Goal: Information Seeking & Learning: Learn about a topic

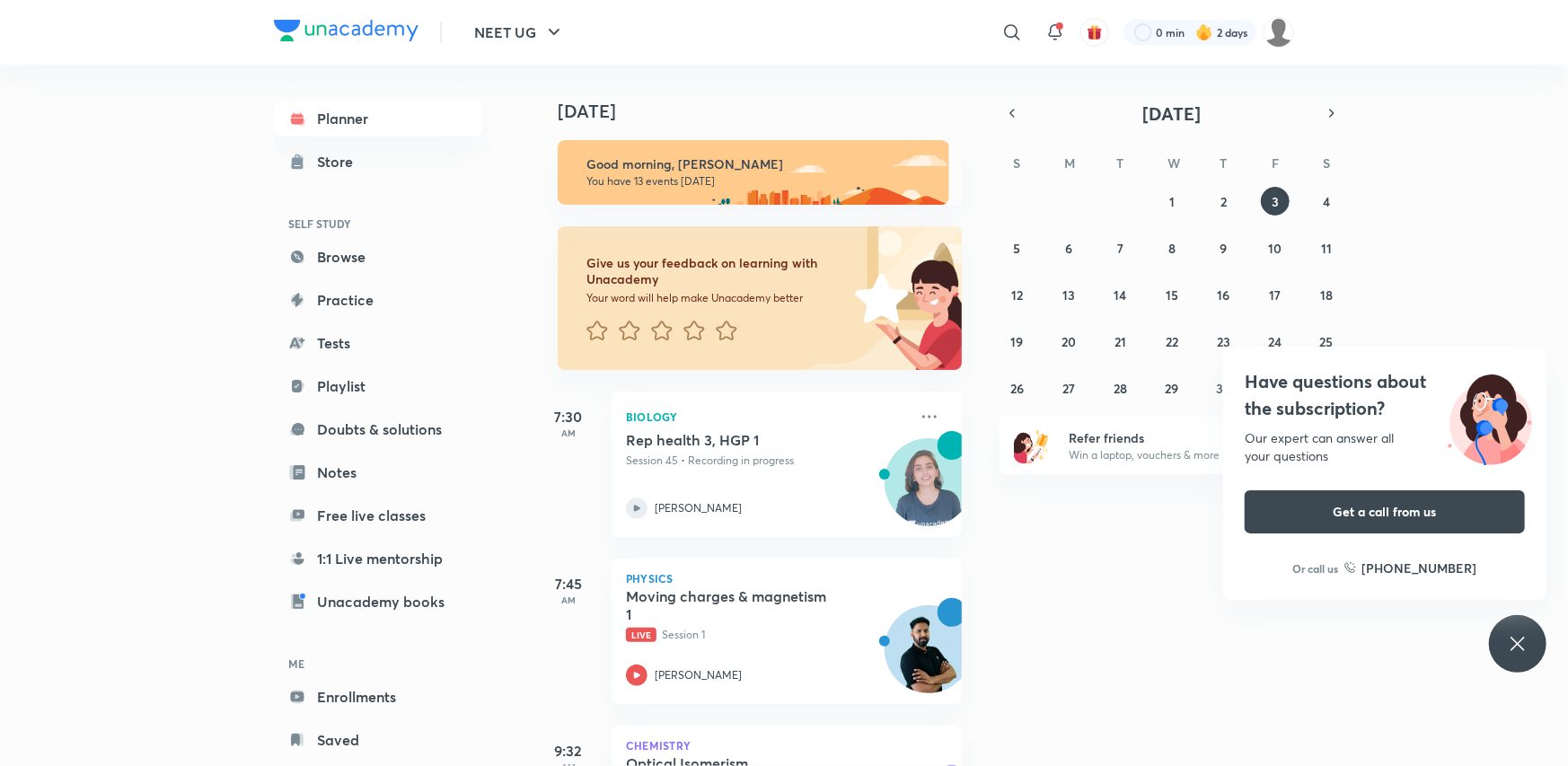
click at [1527, 633] on icon at bounding box center [1517, 644] width 22 height 22
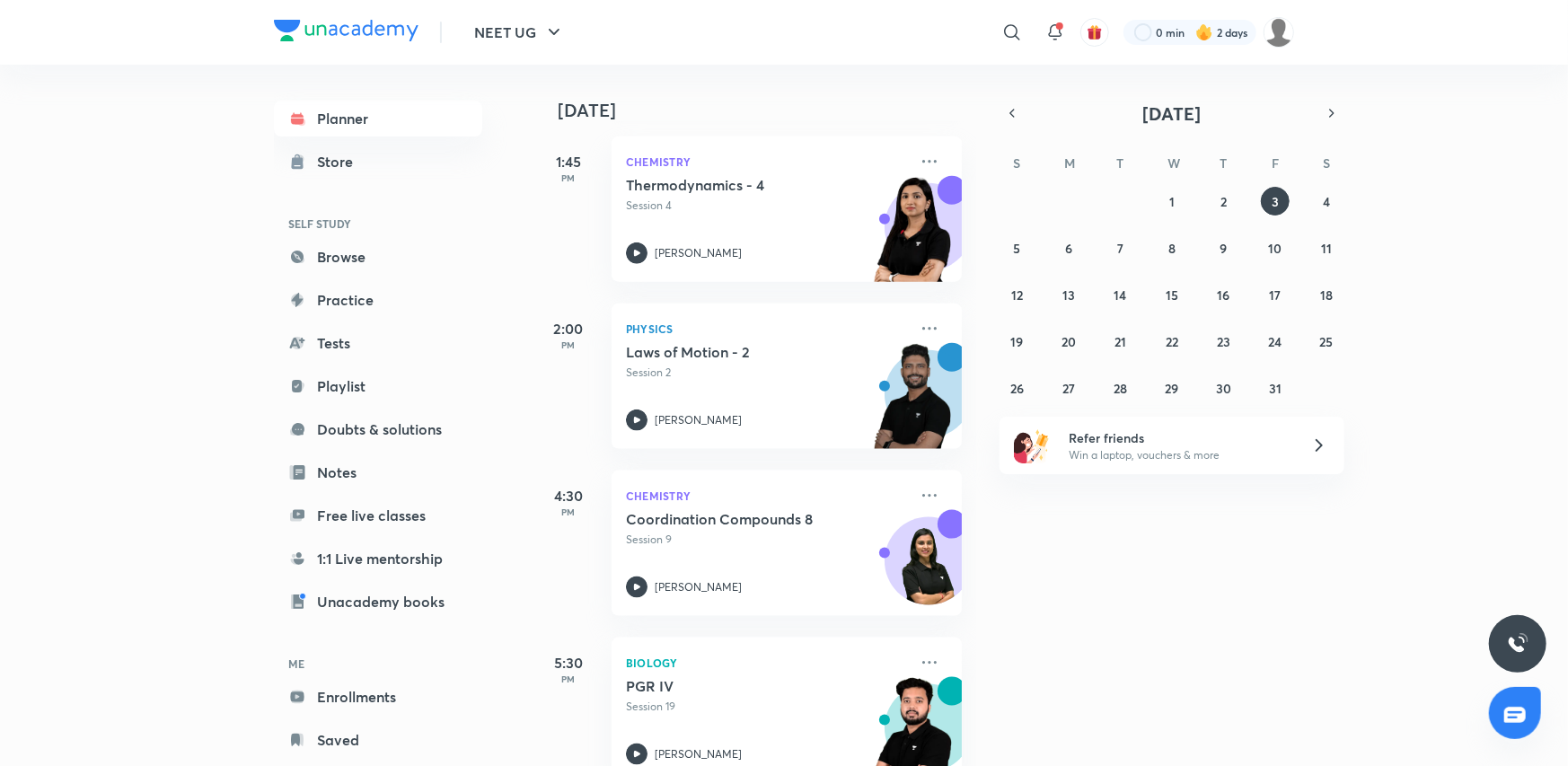
scroll to position [1167, 0]
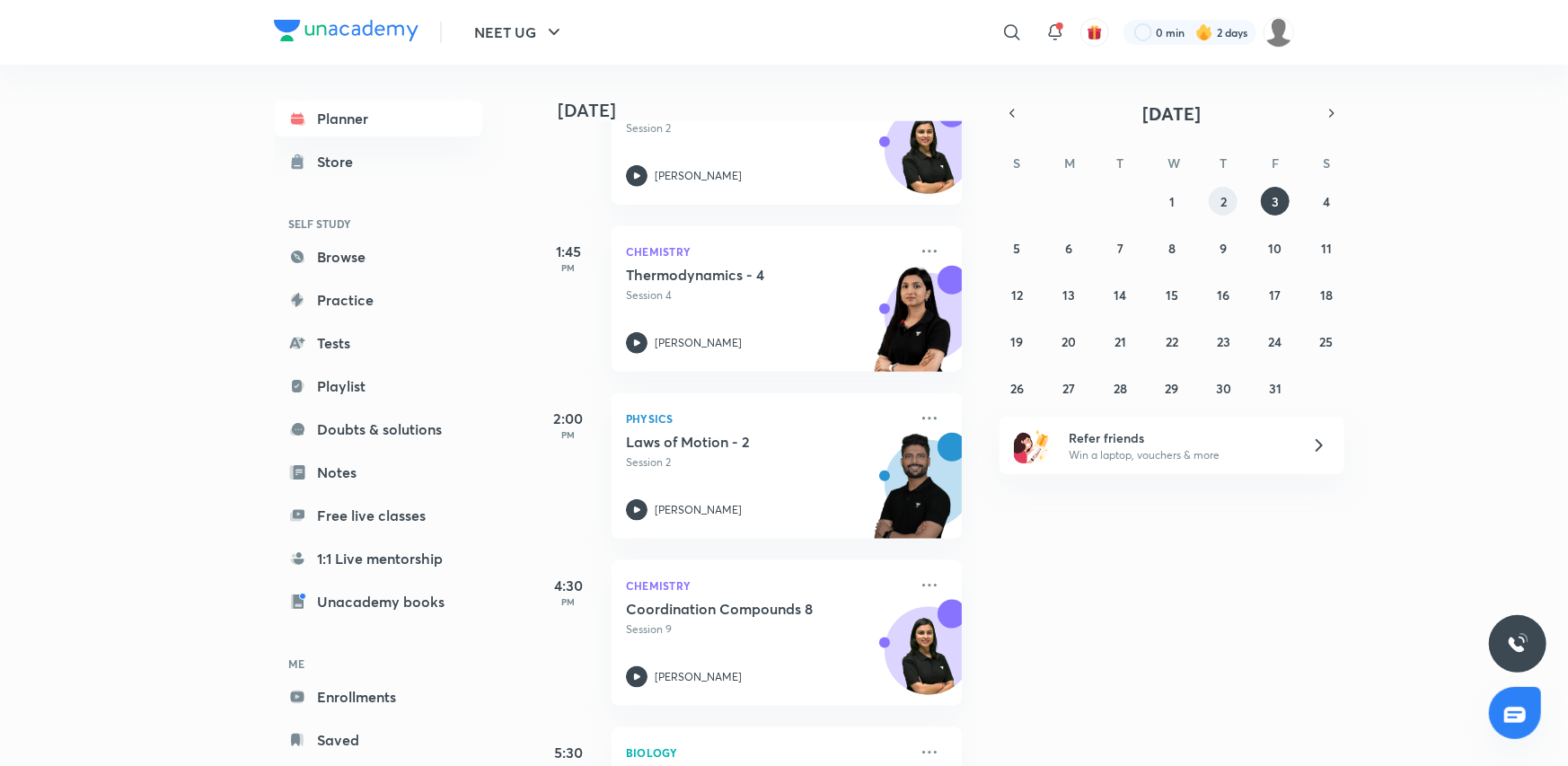
click at [1212, 200] on button "2" at bounding box center [1223, 201] width 29 height 29
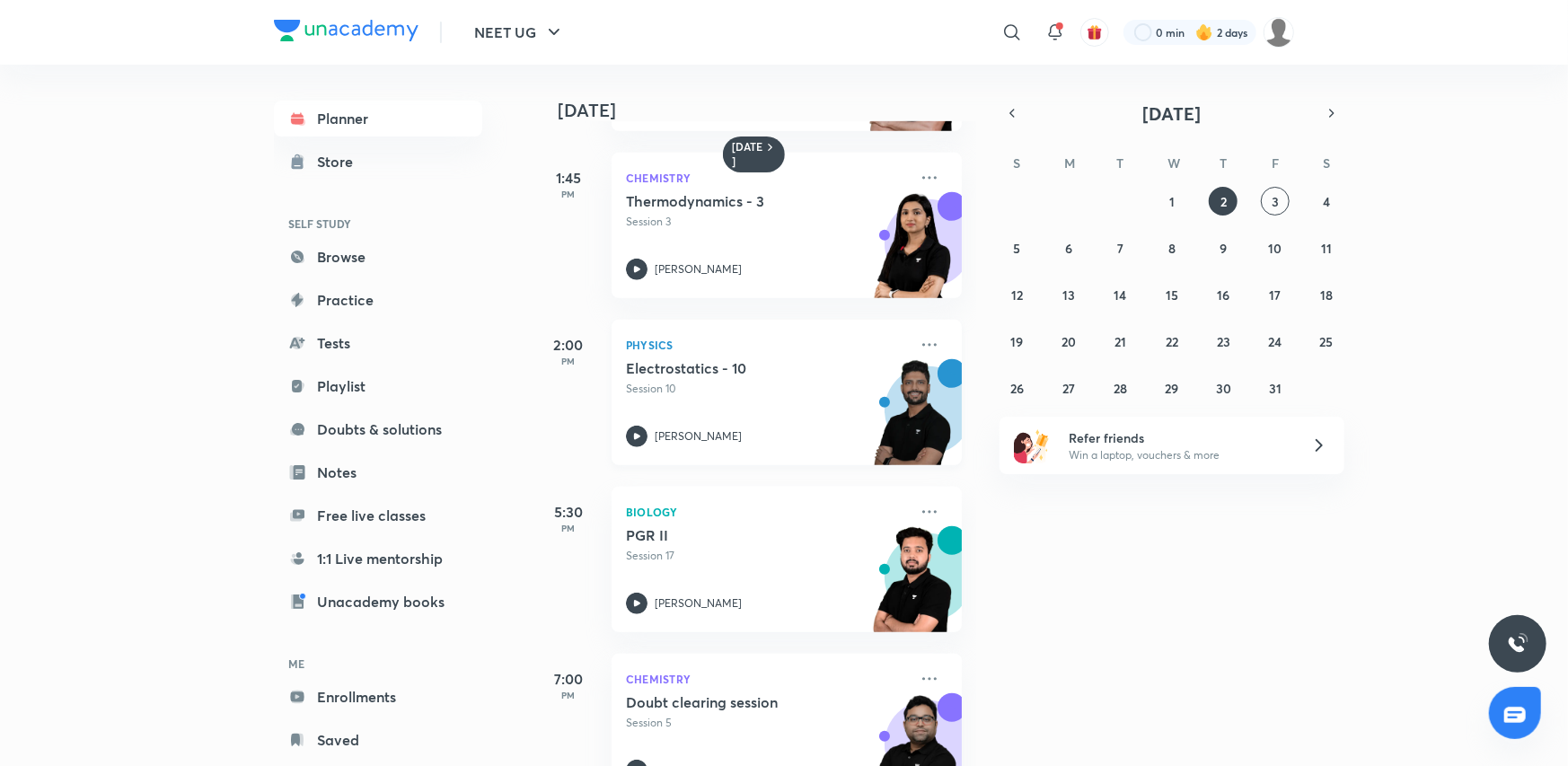
scroll to position [538, 0]
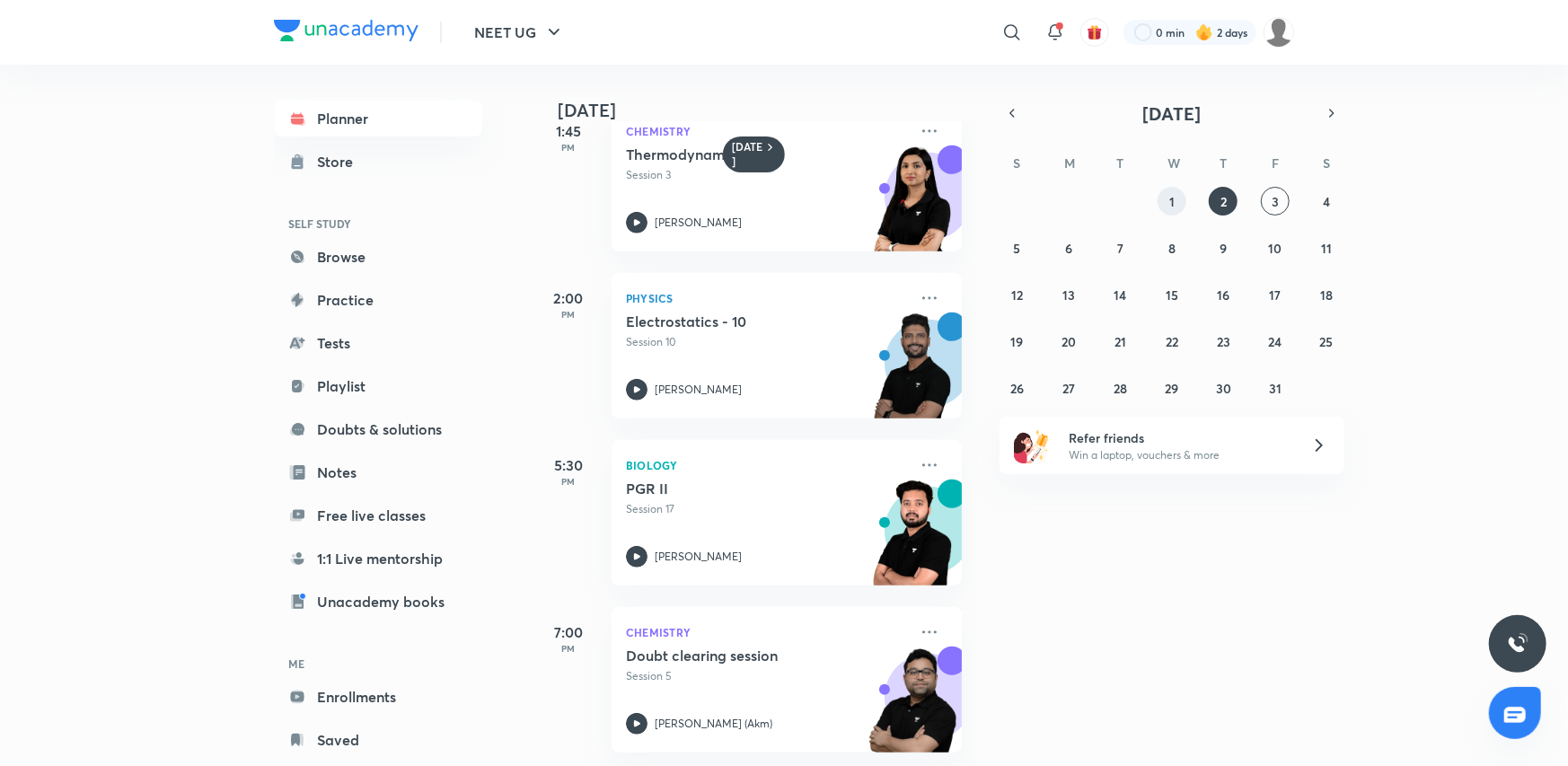
click at [1158, 200] on button "1" at bounding box center [1172, 201] width 29 height 29
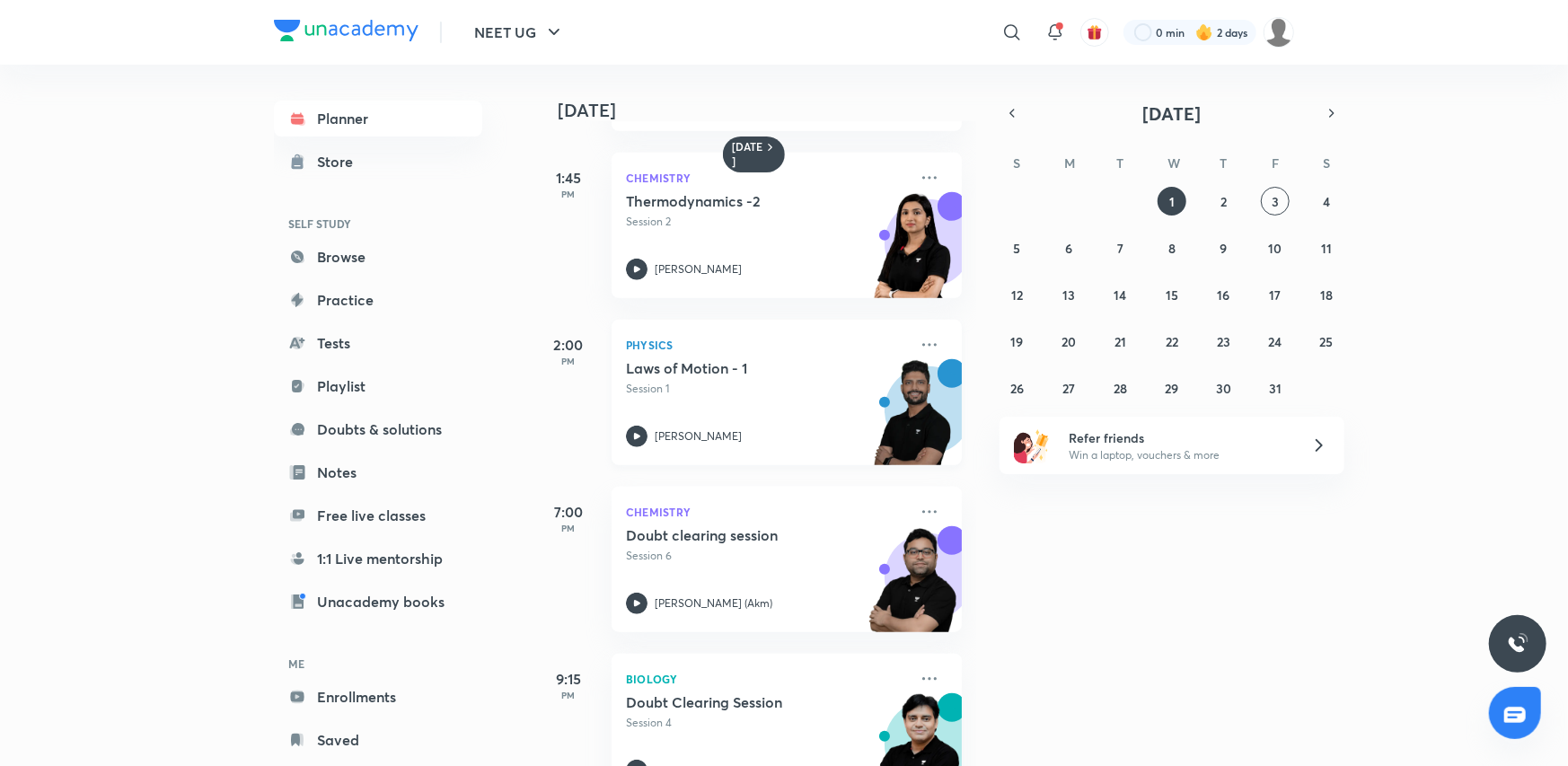
scroll to position [629, 0]
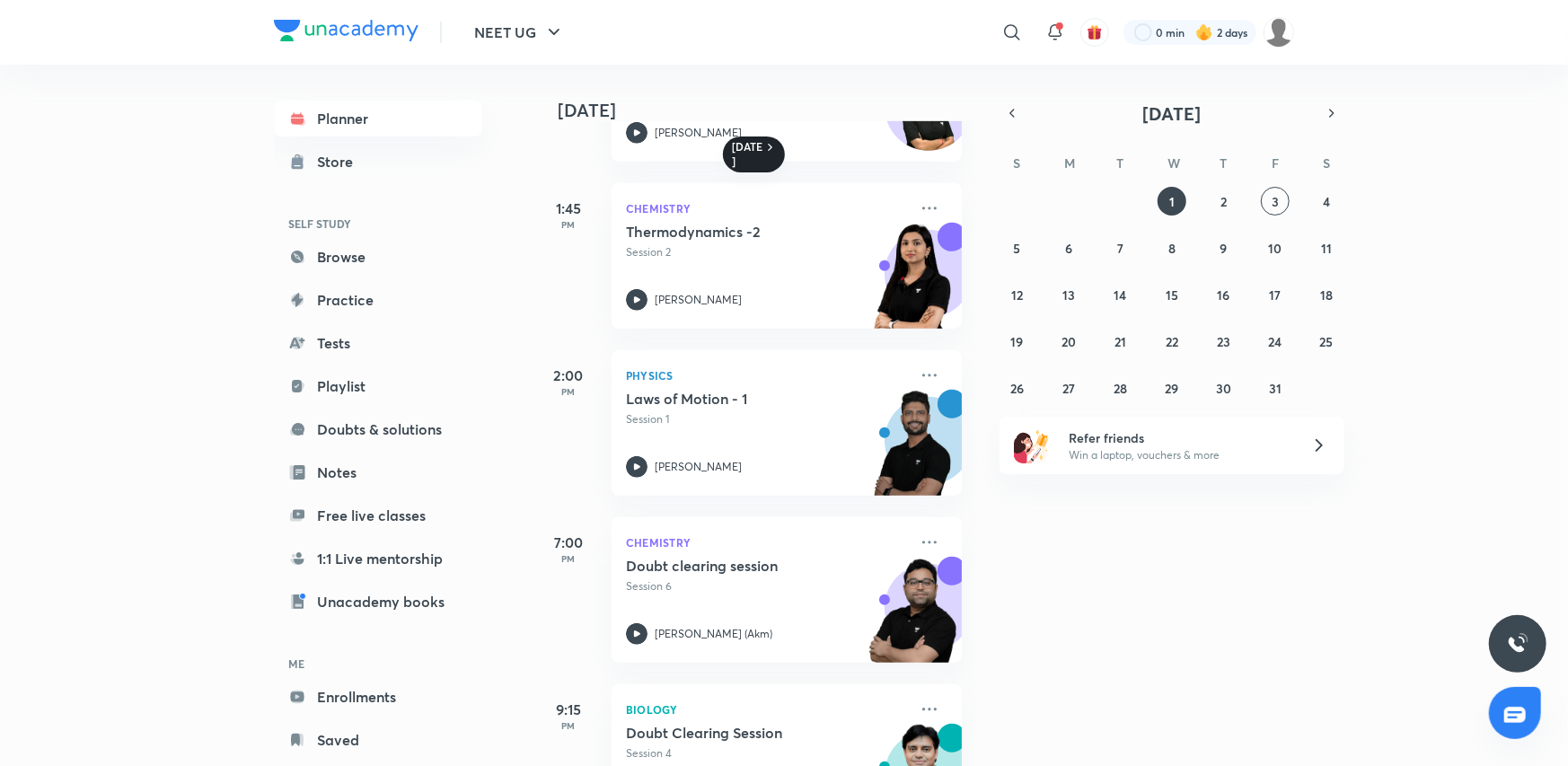
click at [767, 140] on icon at bounding box center [771, 147] width 14 height 14
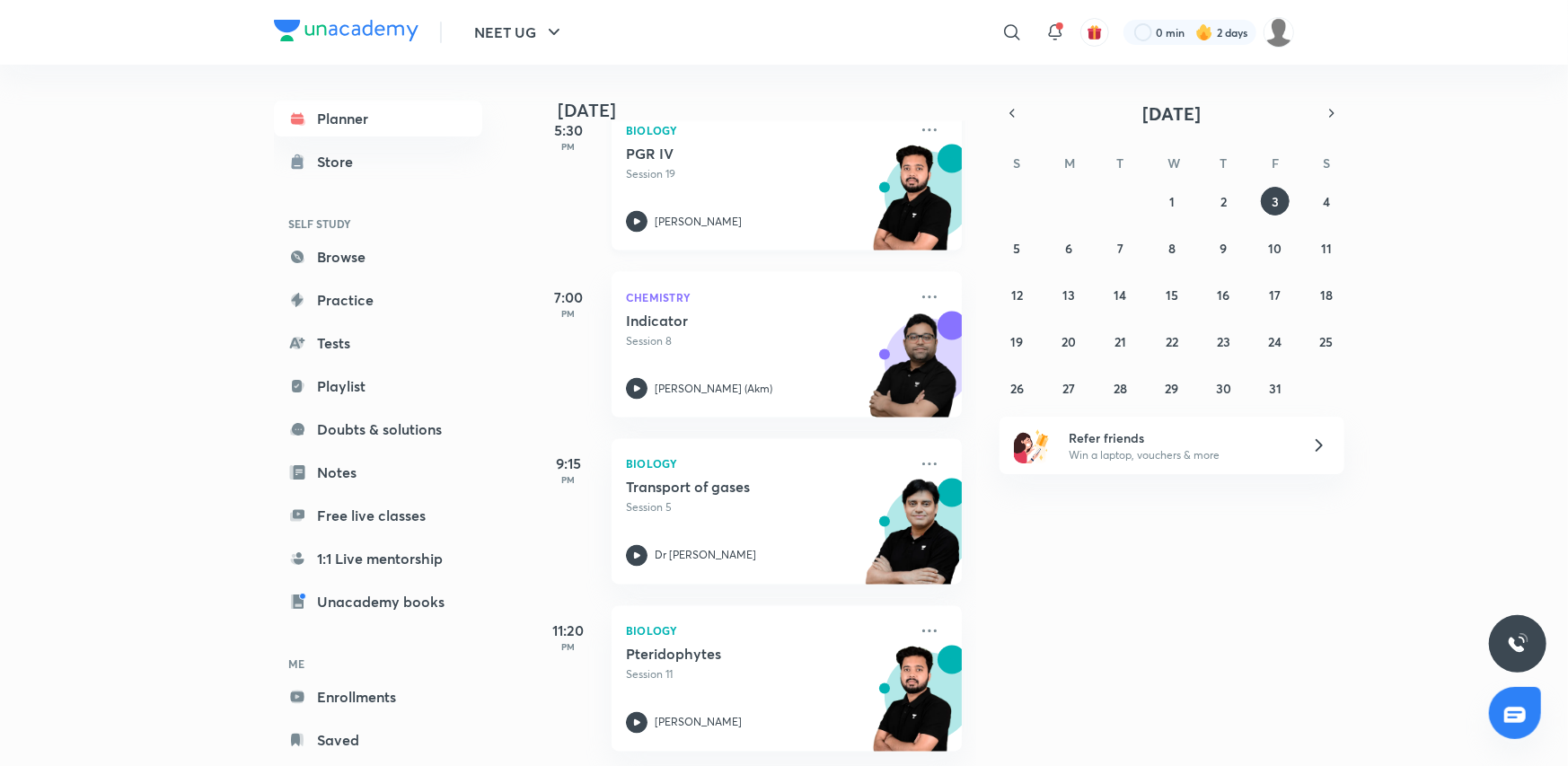
scroll to position [1354, 0]
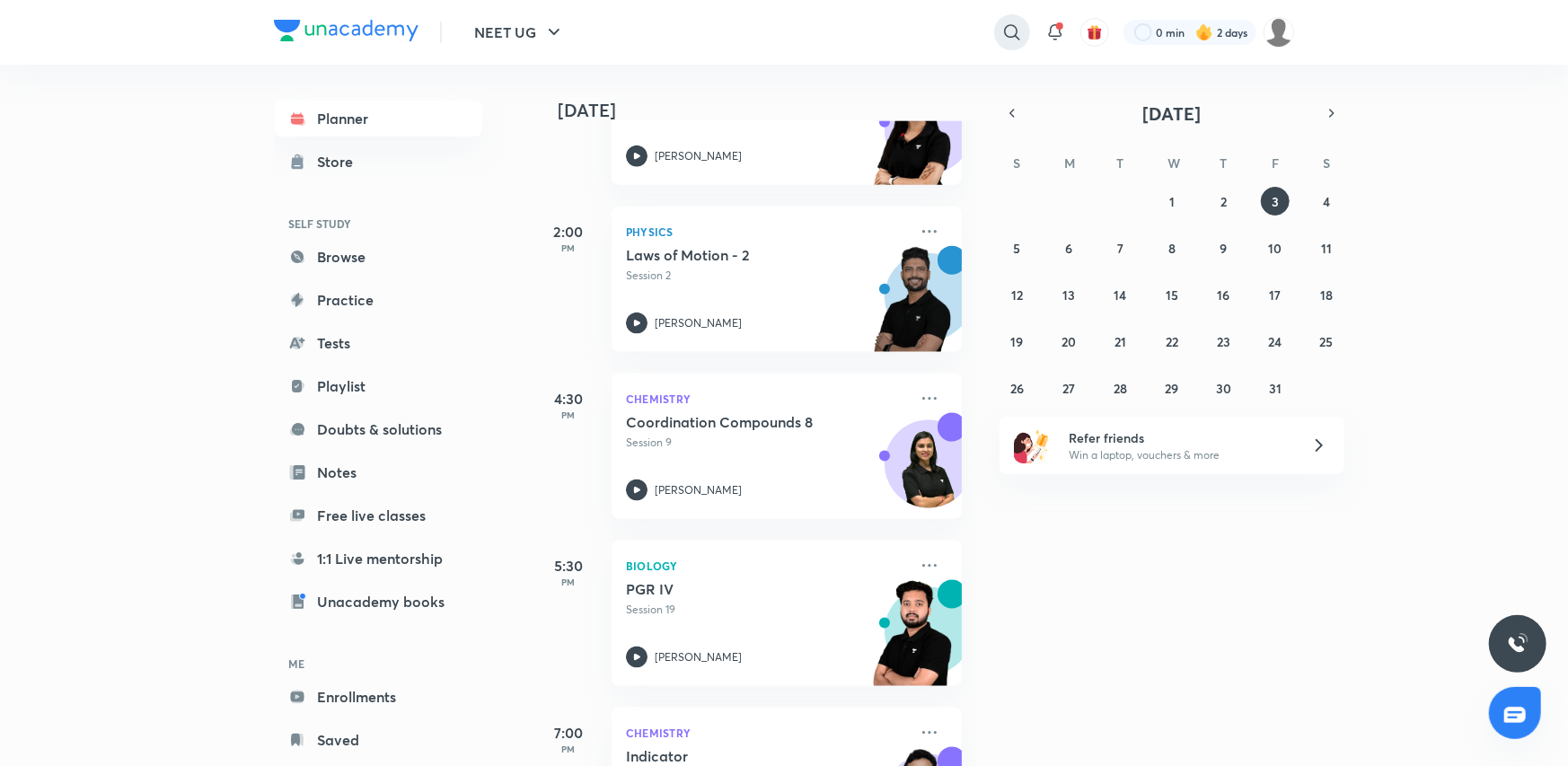
click at [1013, 38] on icon at bounding box center [1012, 33] width 22 height 22
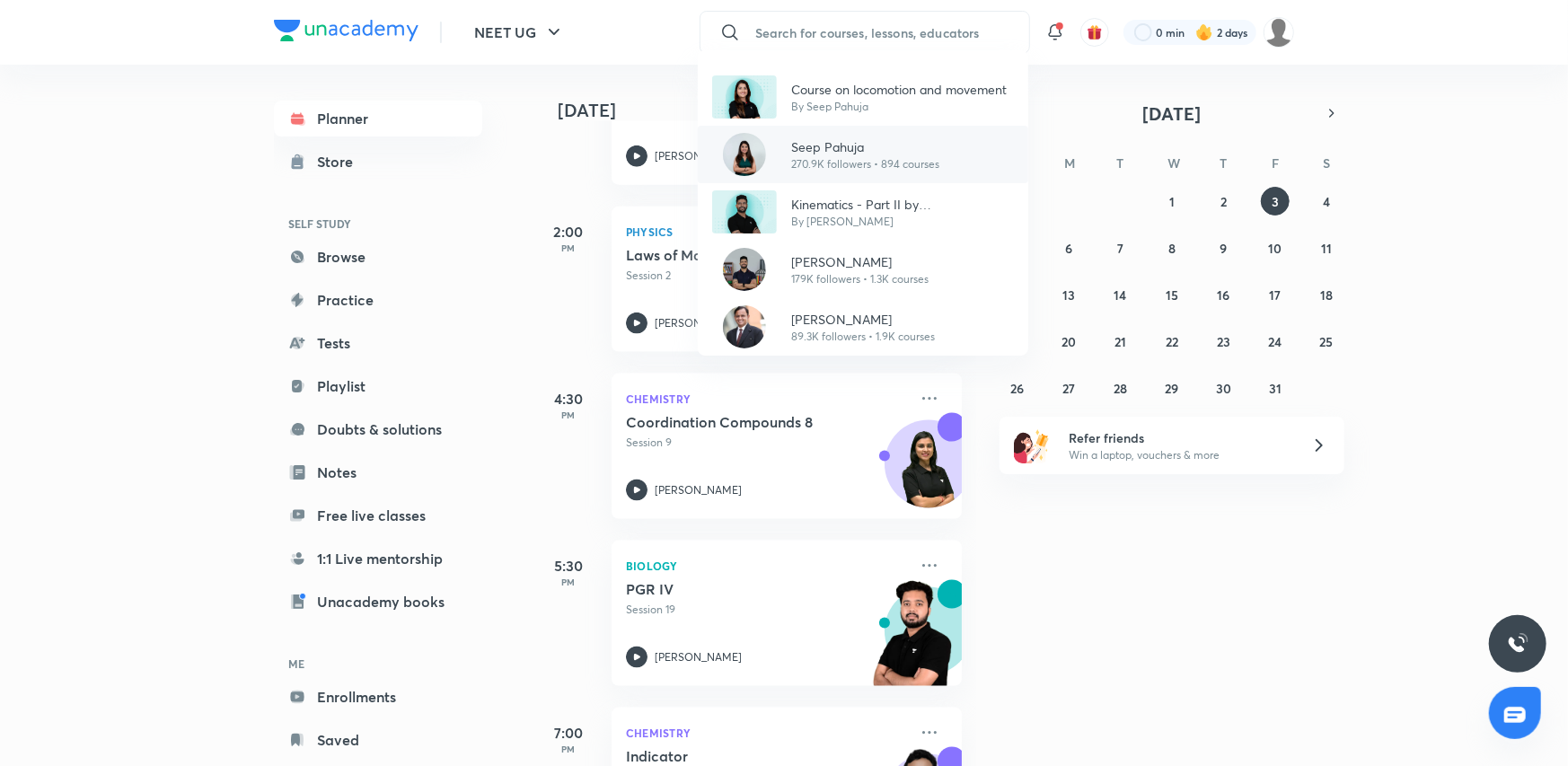
click at [864, 165] on p "270.9K followers • 894 courses" at bounding box center [865, 165] width 148 height 16
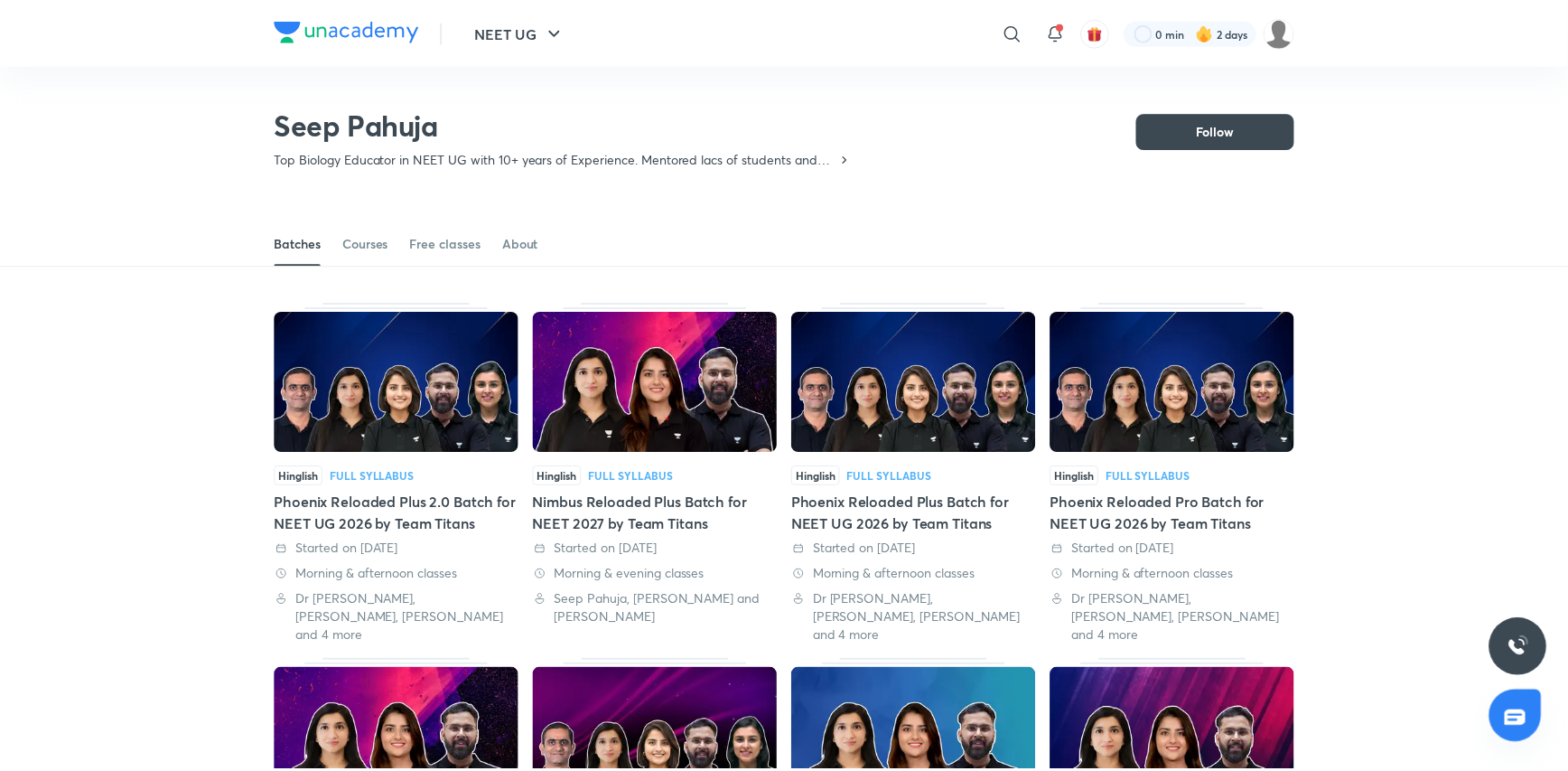
scroll to position [78, 0]
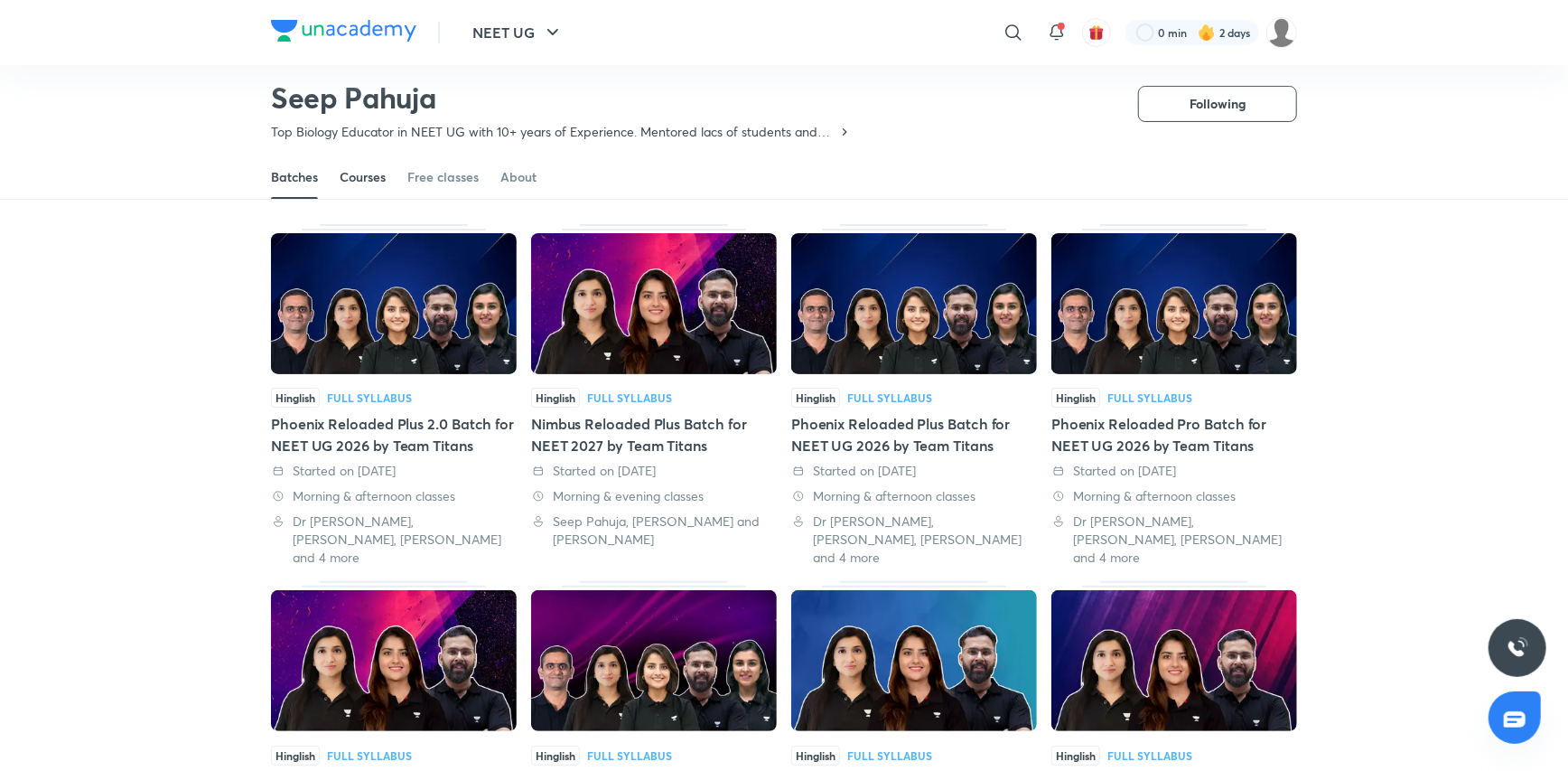
click at [365, 182] on div "Courses" at bounding box center [362, 178] width 46 height 18
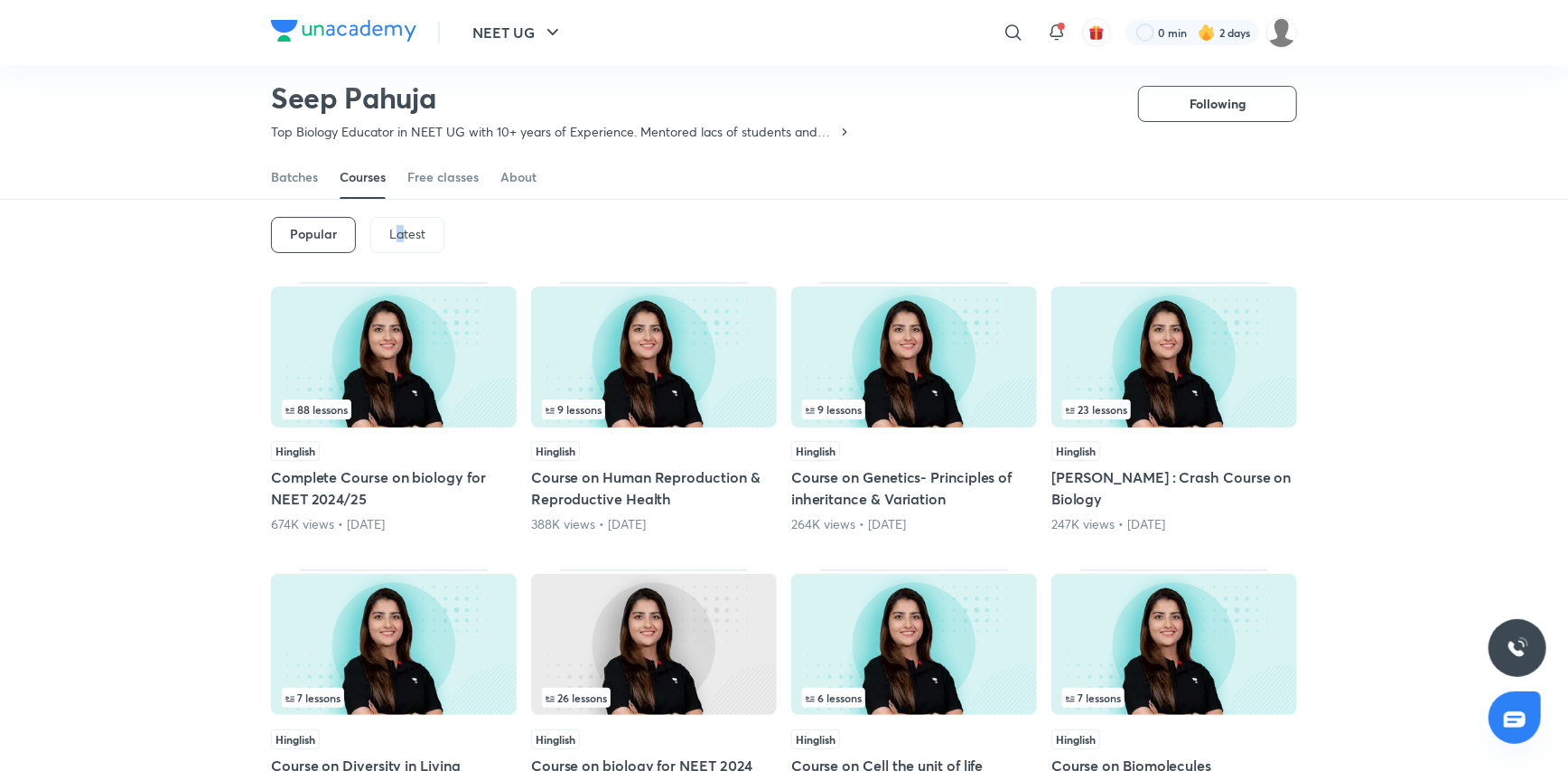
drag, startPoint x: 398, startPoint y: 231, endPoint x: 414, endPoint y: 218, distance: 20.6
click at [403, 228] on p "Latest" at bounding box center [408, 234] width 36 height 15
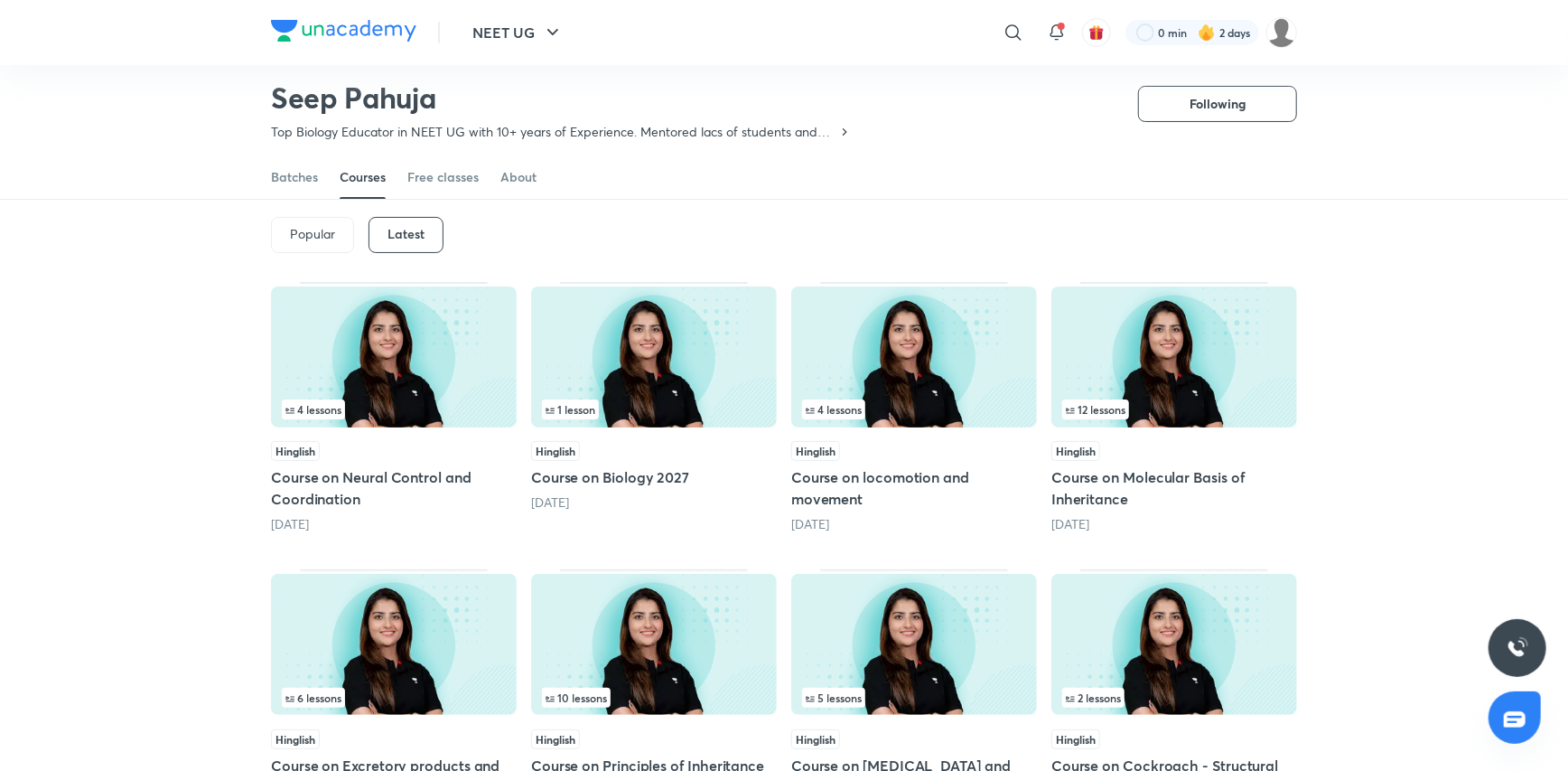
click at [363, 339] on img at bounding box center [394, 357] width 246 height 141
click at [982, 351] on img at bounding box center [914, 357] width 246 height 141
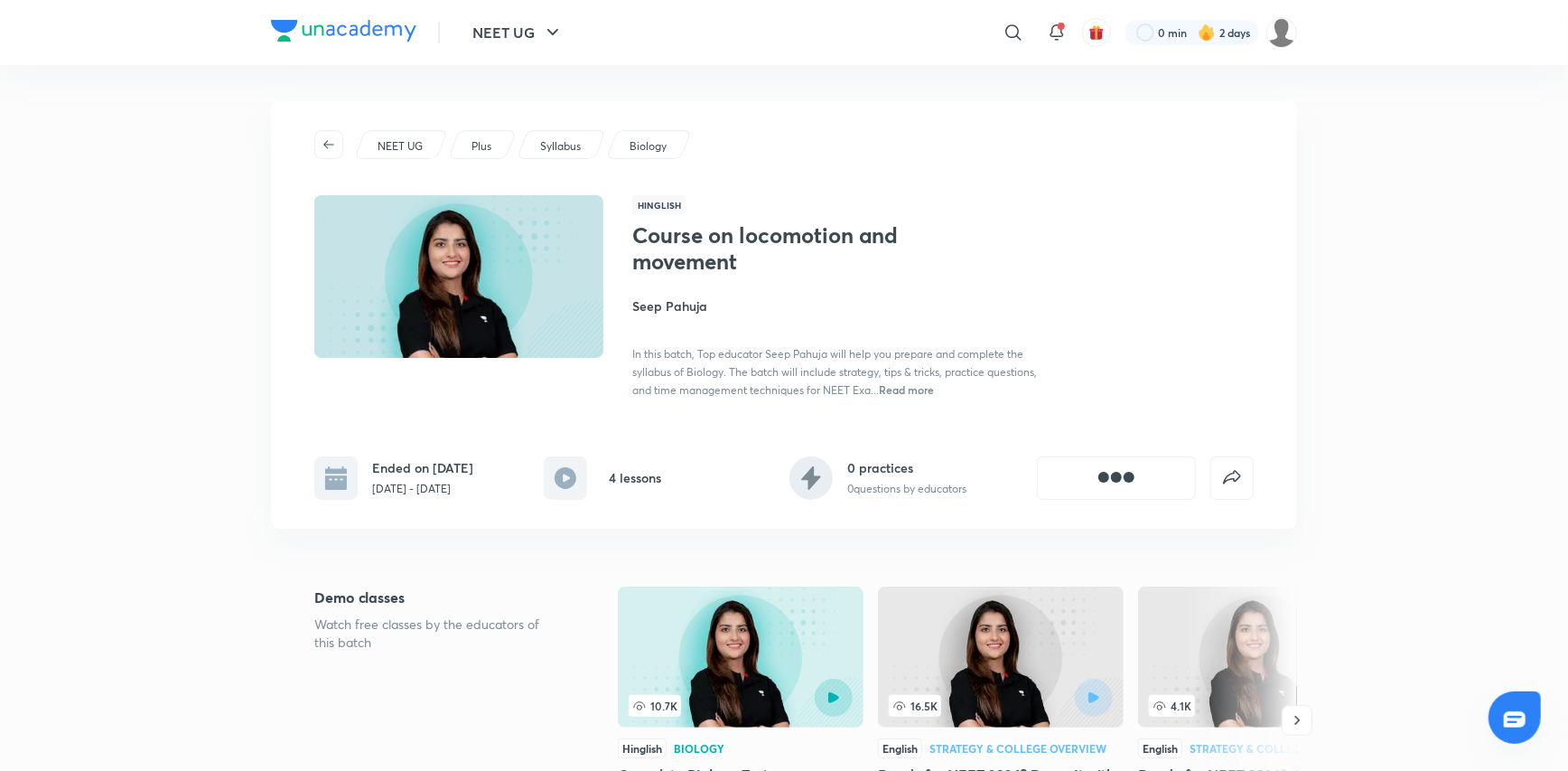
click at [985, 340] on div "Course on locomotion and movement Seep Pahuja In this batch, Top educator Seep …" at bounding box center [835, 310] width 405 height 177
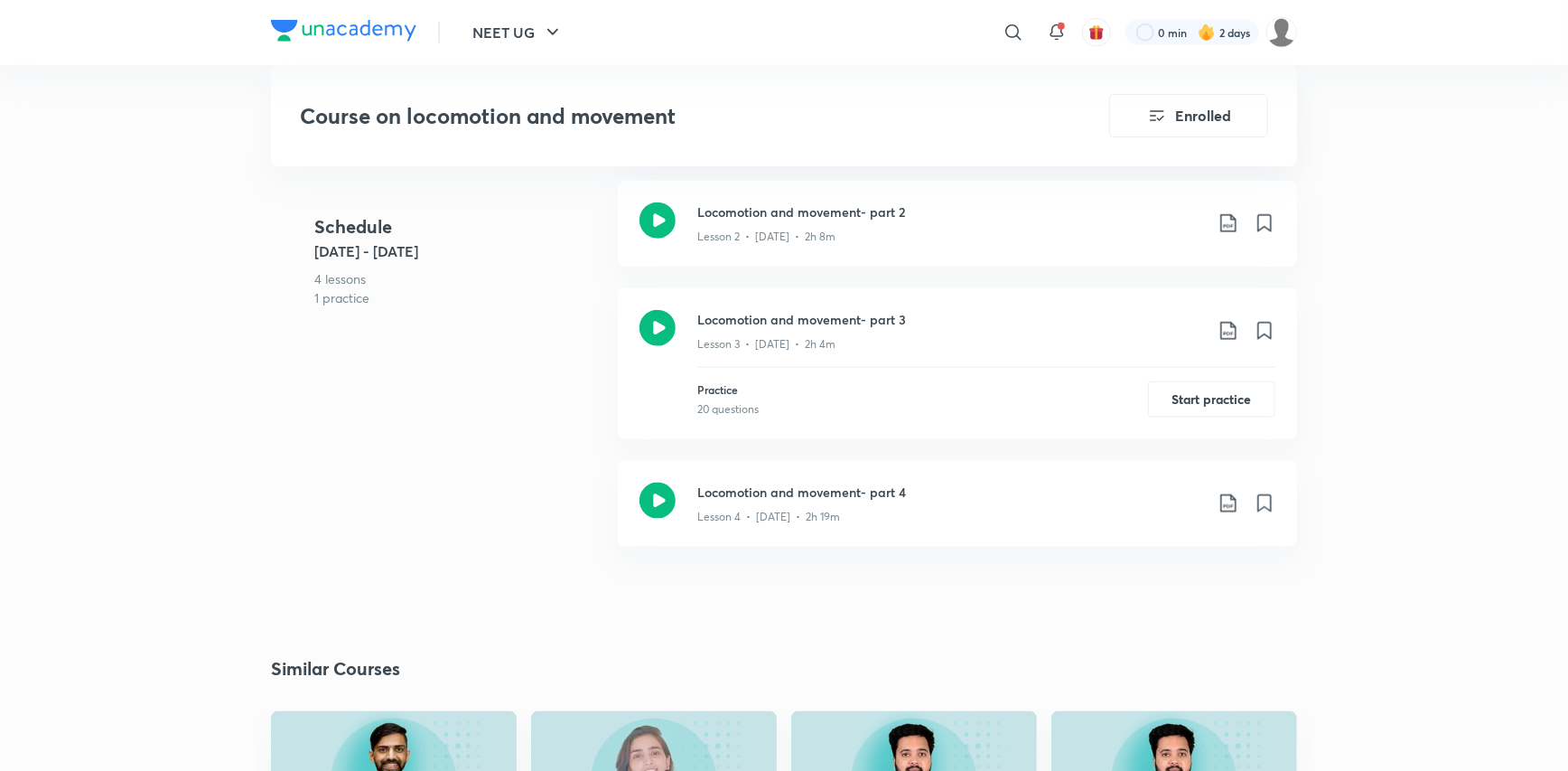
scroll to position [1174, 0]
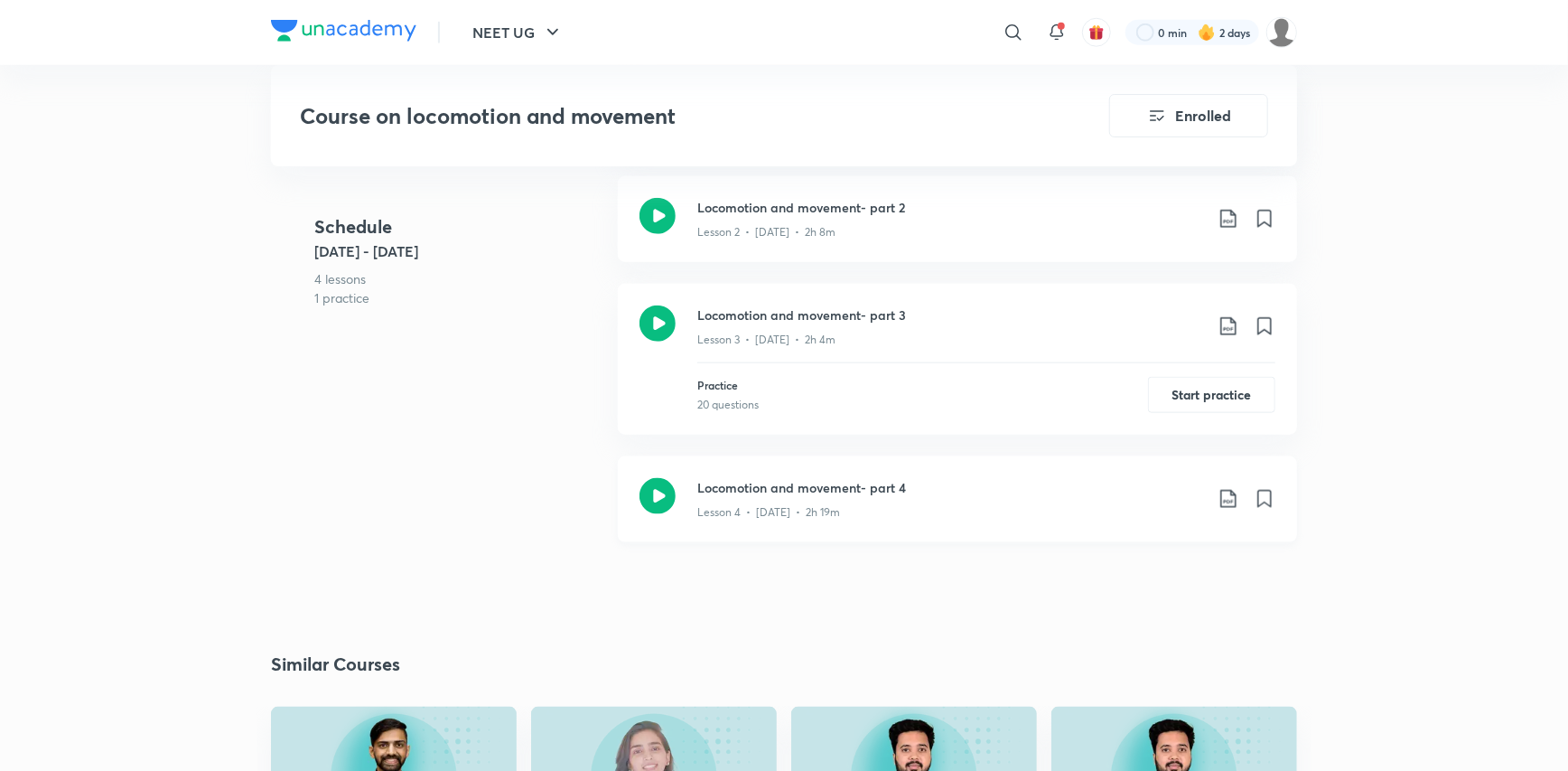
click at [1219, 488] on icon at bounding box center [1229, 499] width 22 height 22
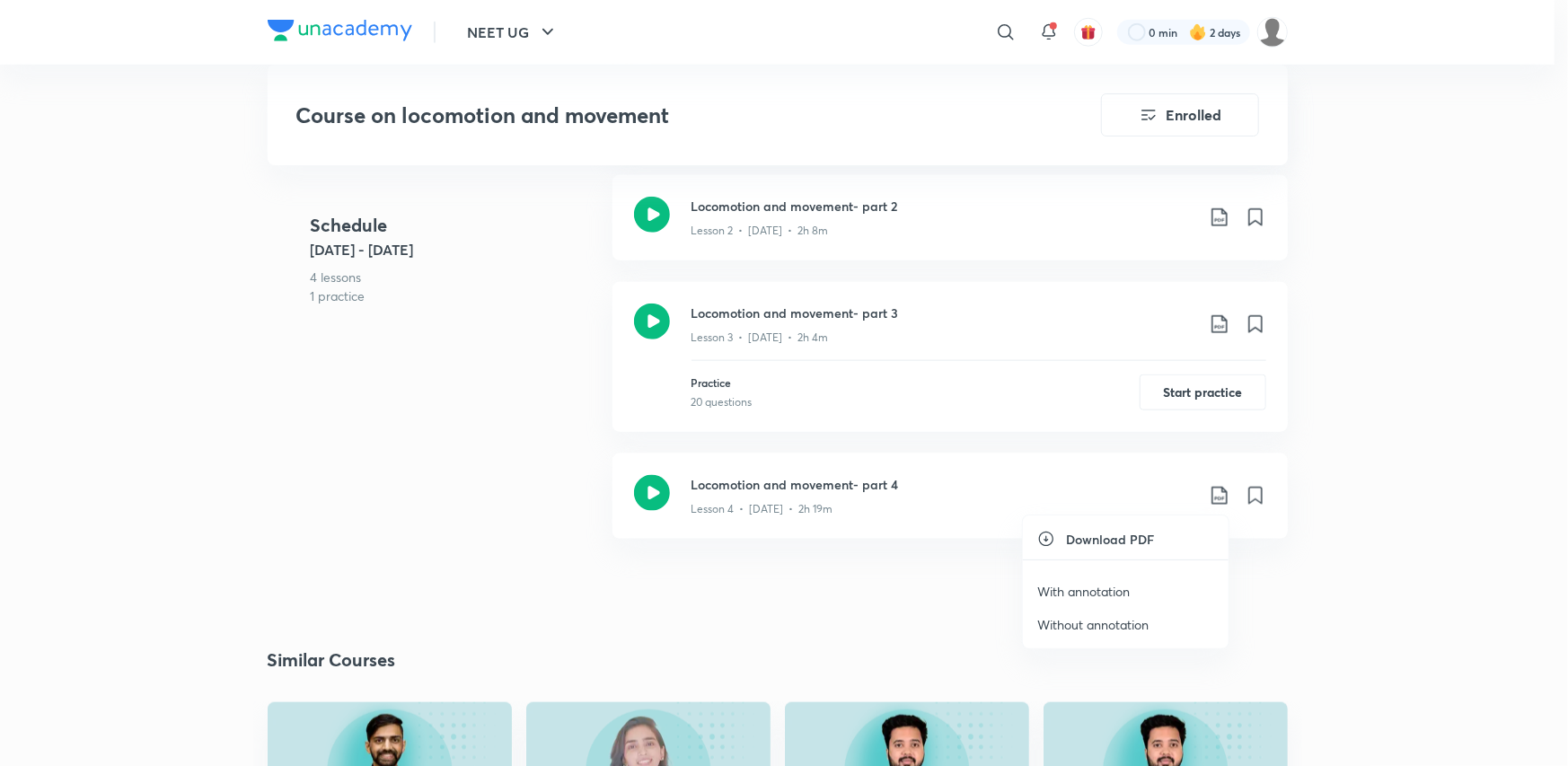
drag, startPoint x: 721, startPoint y: 470, endPoint x: 755, endPoint y: 464, distance: 34.5
click at [727, 469] on div at bounding box center [784, 383] width 1568 height 766
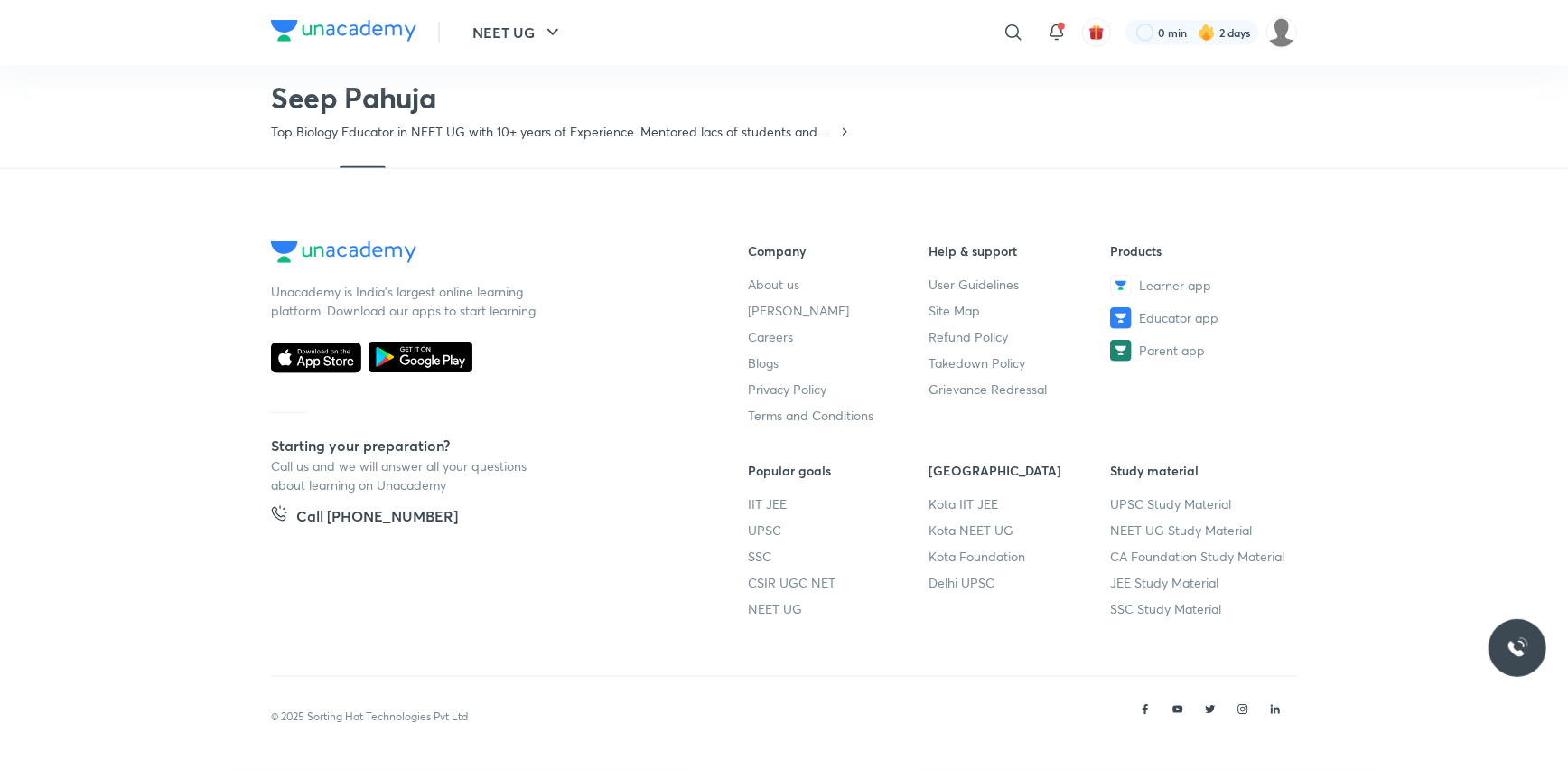
scroll to position [78, 0]
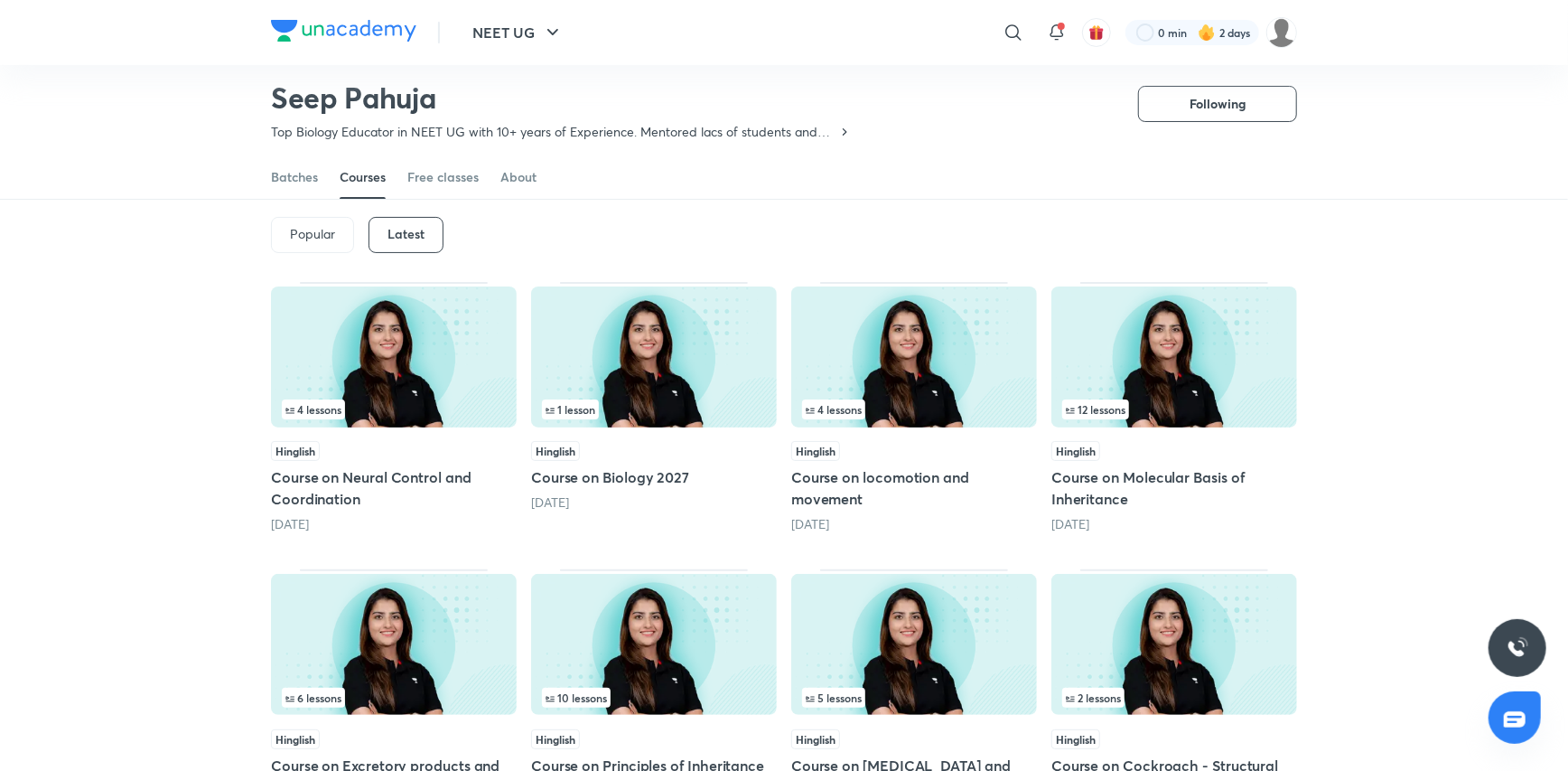
click at [449, 339] on img at bounding box center [394, 357] width 246 height 141
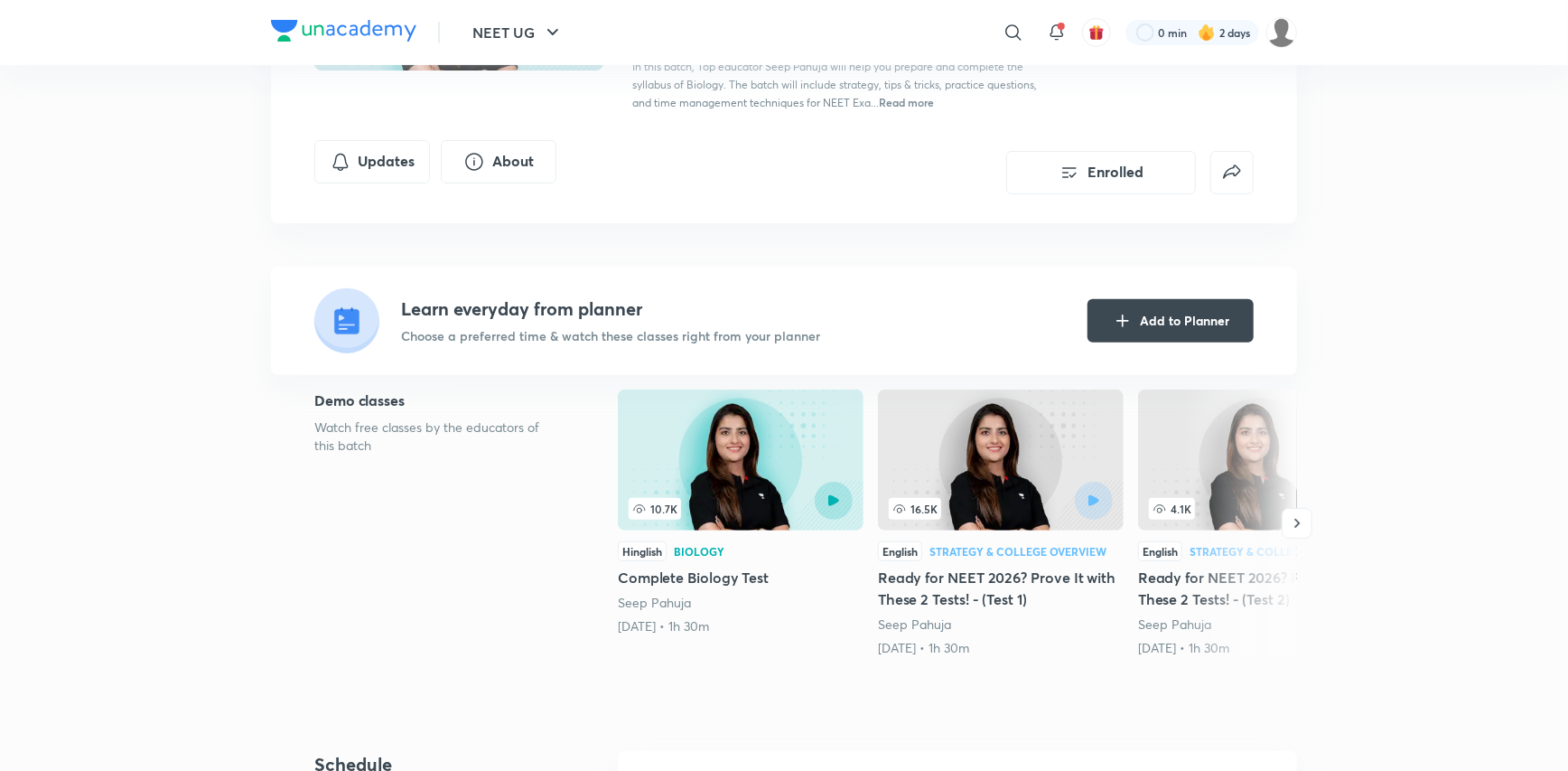
scroll to position [542, 0]
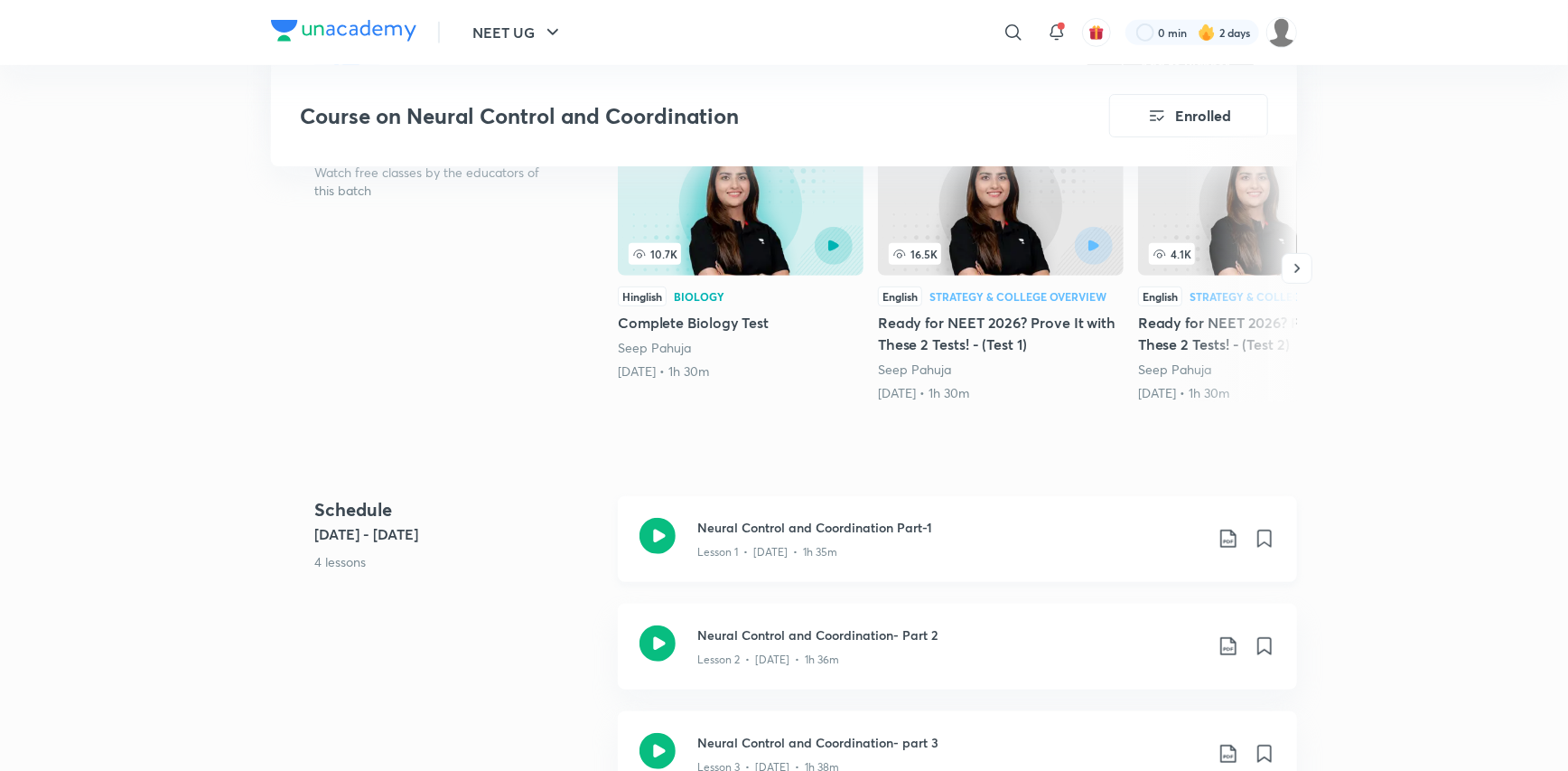
click at [1231, 524] on div "Neural Control and Coordination Part-1 Lesson 1 • [DATE] • 1h 35m" at bounding box center [986, 539] width 578 height 43
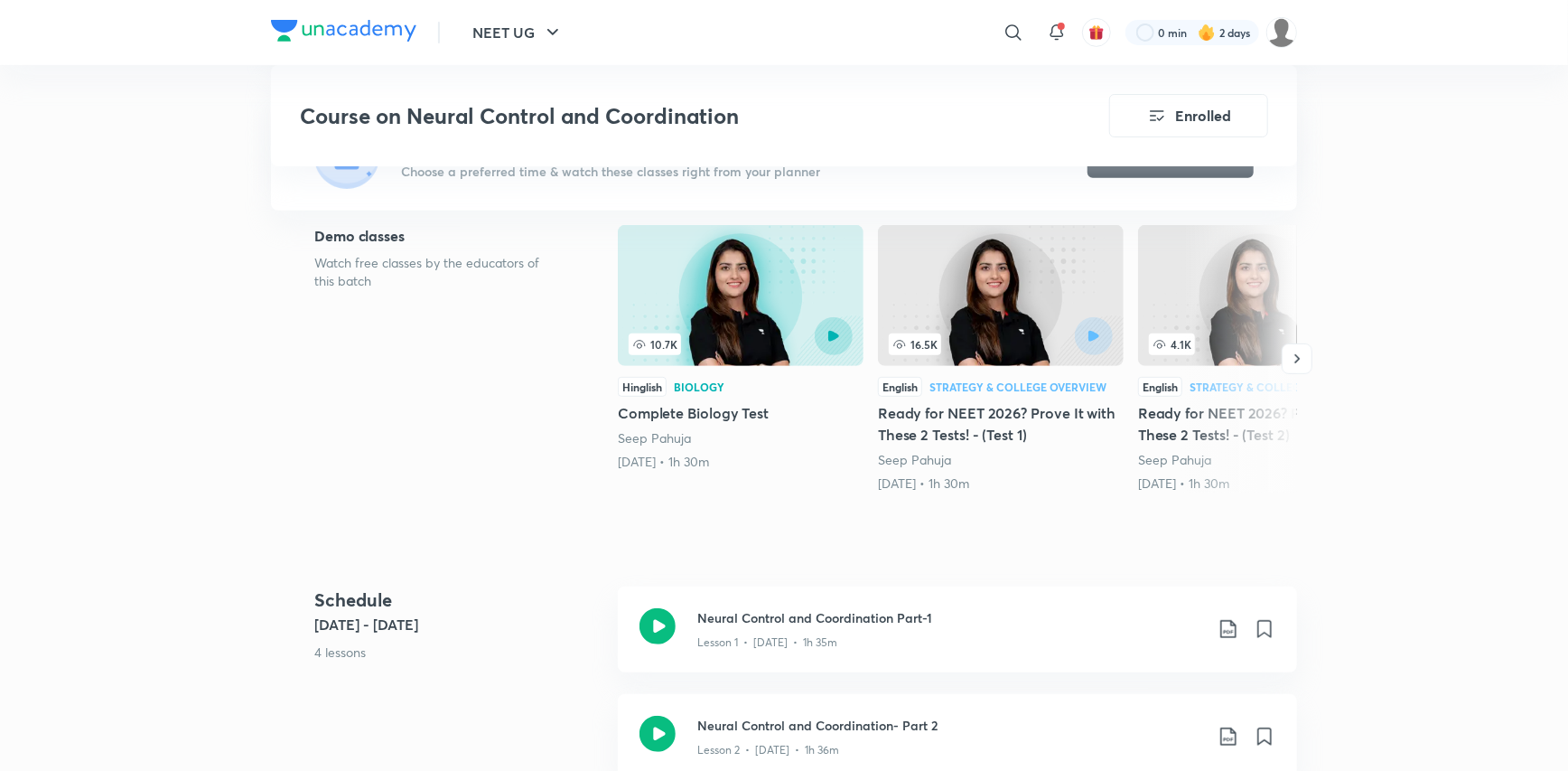
scroll to position [723, 0]
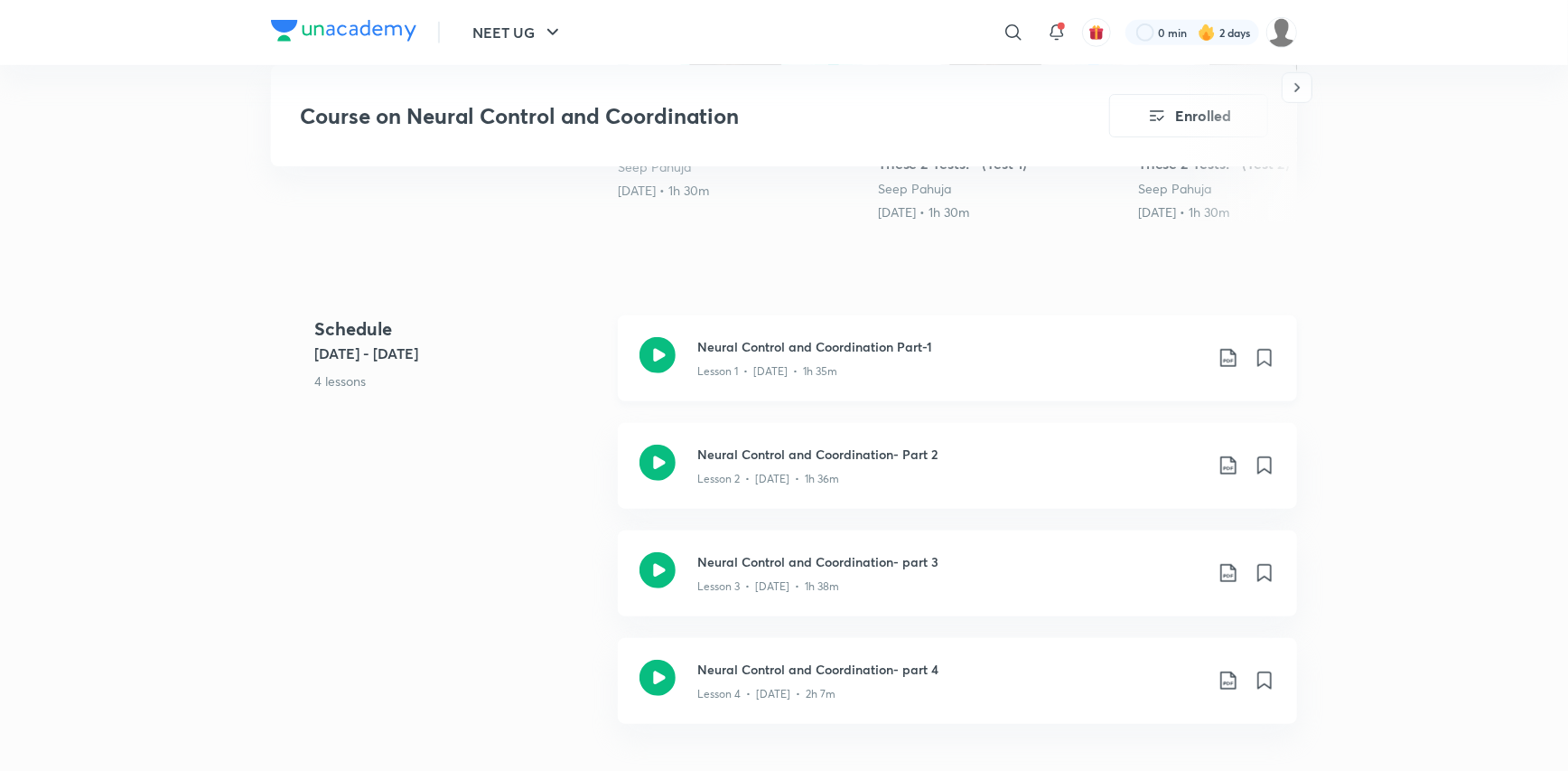
click at [1230, 356] on icon at bounding box center [1229, 358] width 22 height 22
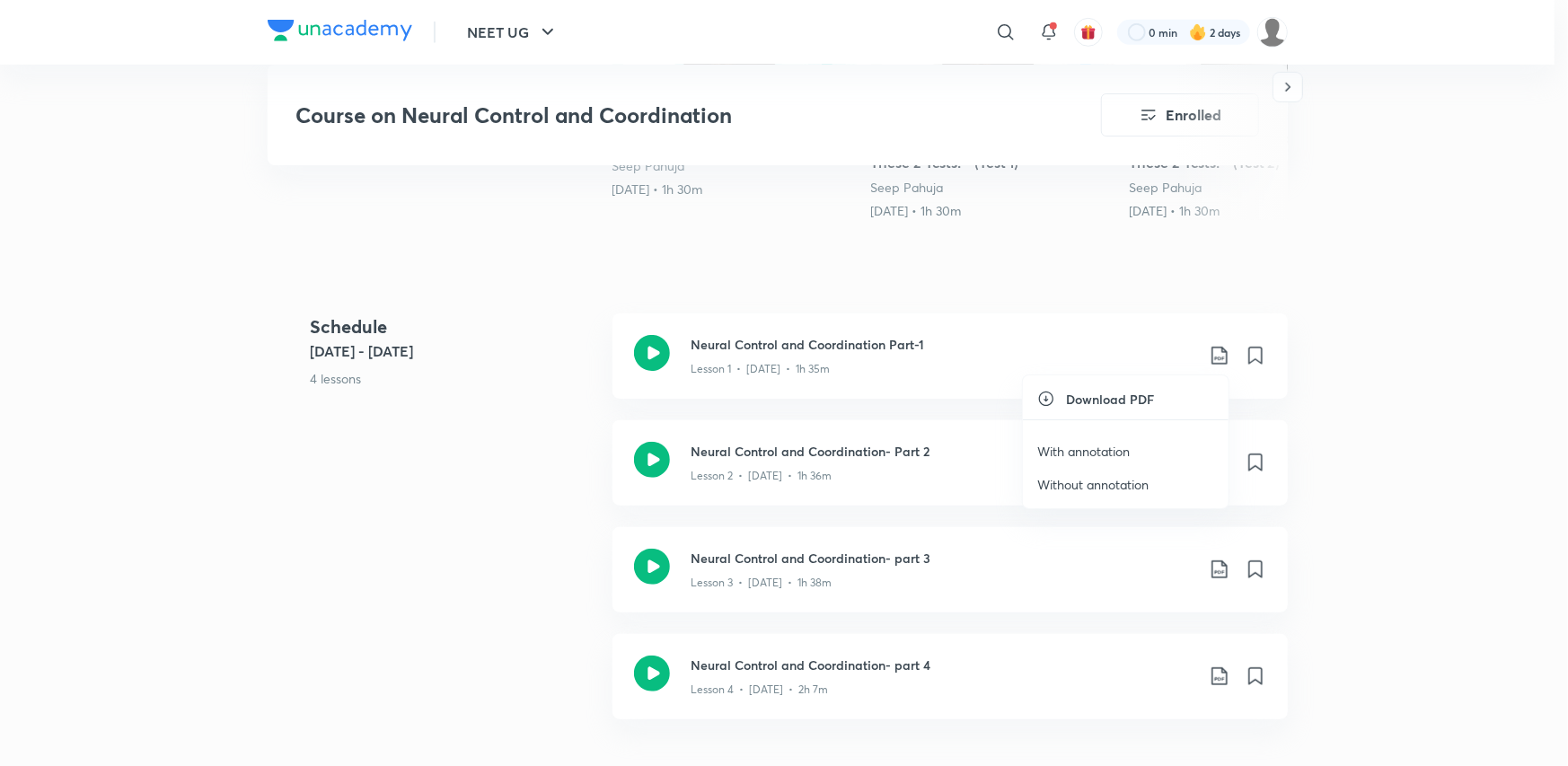
click at [1110, 445] on p "With annotation" at bounding box center [1083, 450] width 92 height 19
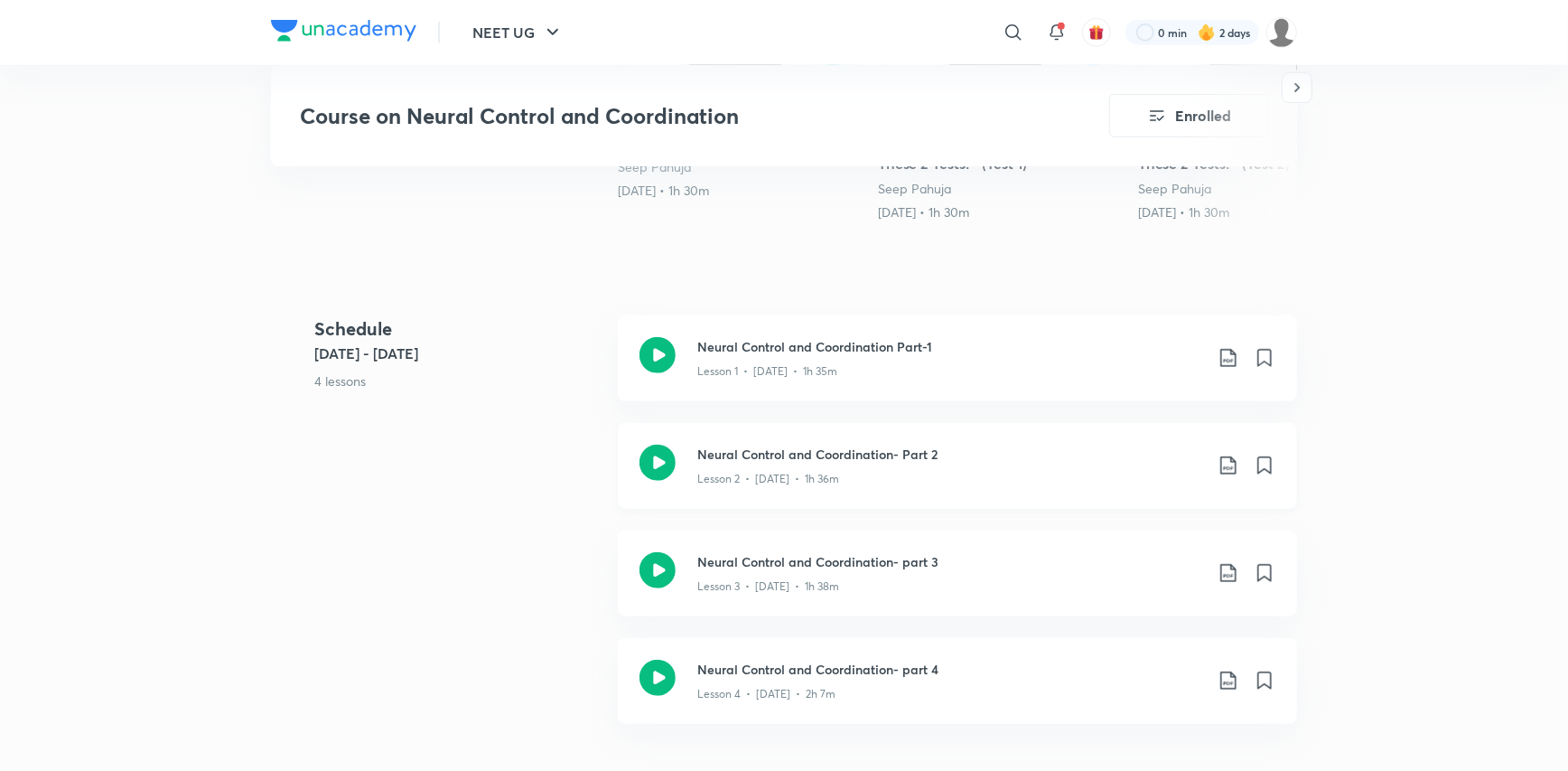
click at [1219, 468] on icon at bounding box center [1229, 465] width 22 height 22
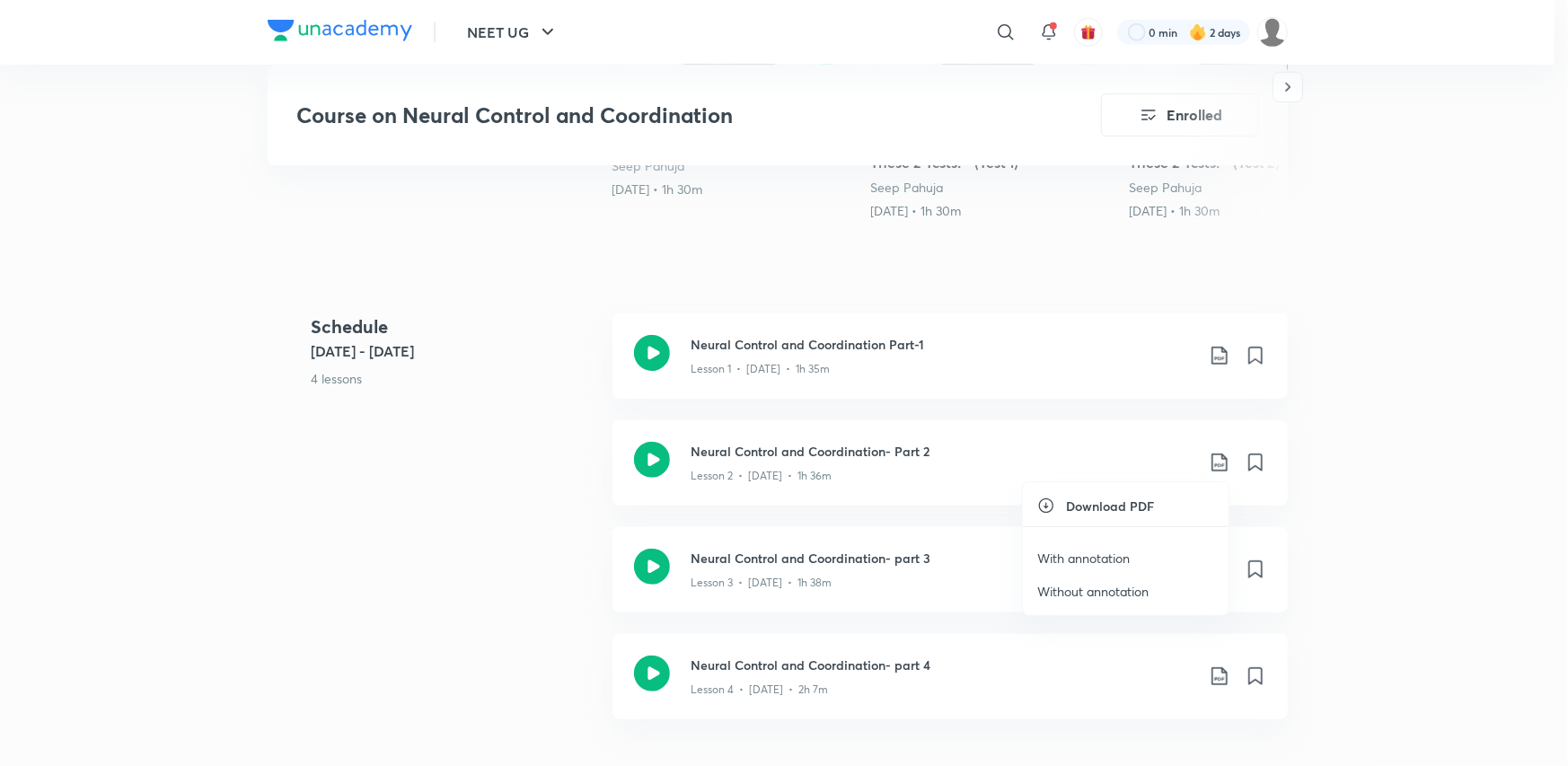
click at [1158, 553] on li "With annotation" at bounding box center [1125, 557] width 205 height 33
click at [1103, 555] on p "With annotation" at bounding box center [1083, 557] width 92 height 19
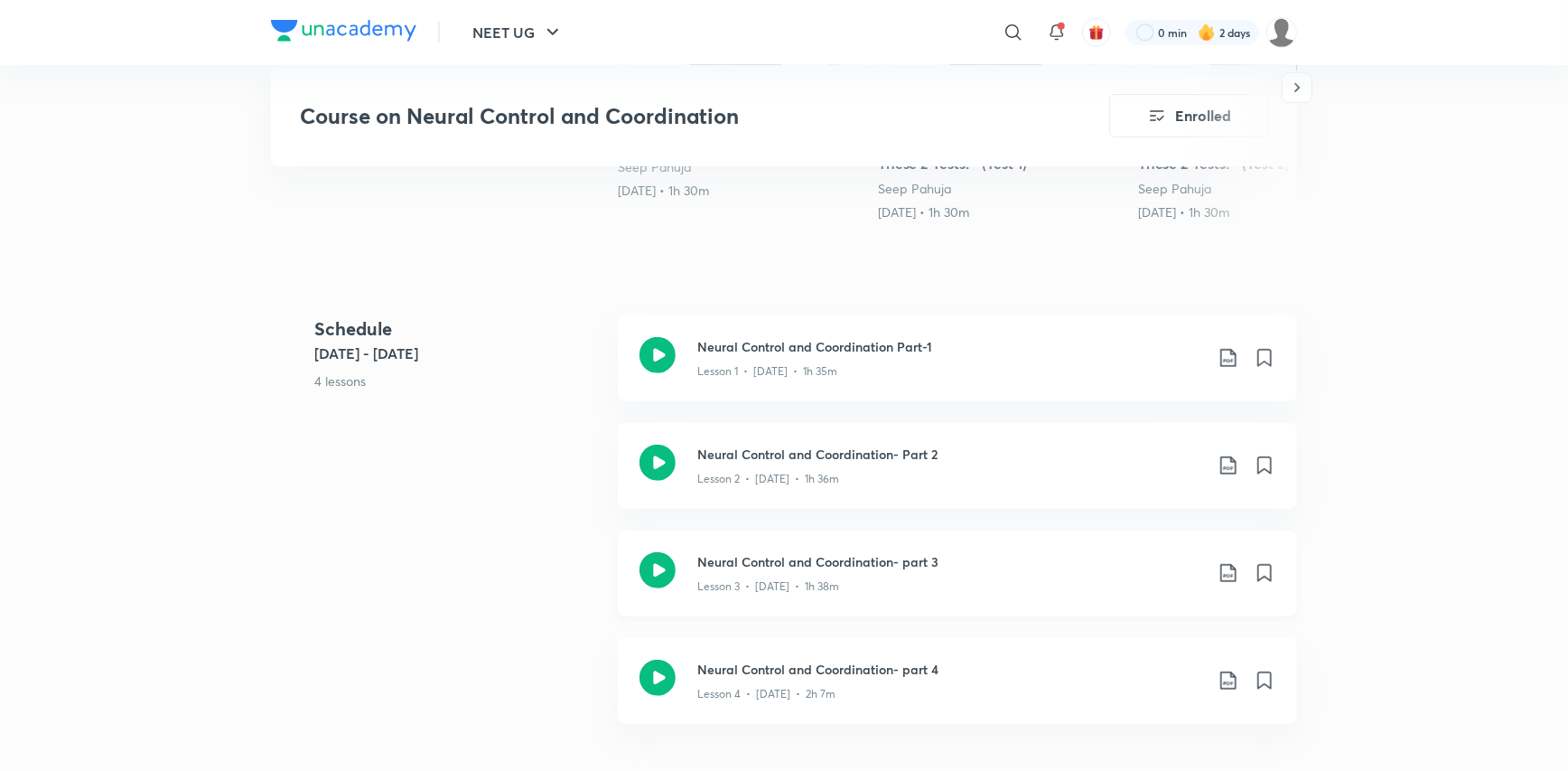
click at [1221, 562] on icon at bounding box center [1229, 573] width 22 height 22
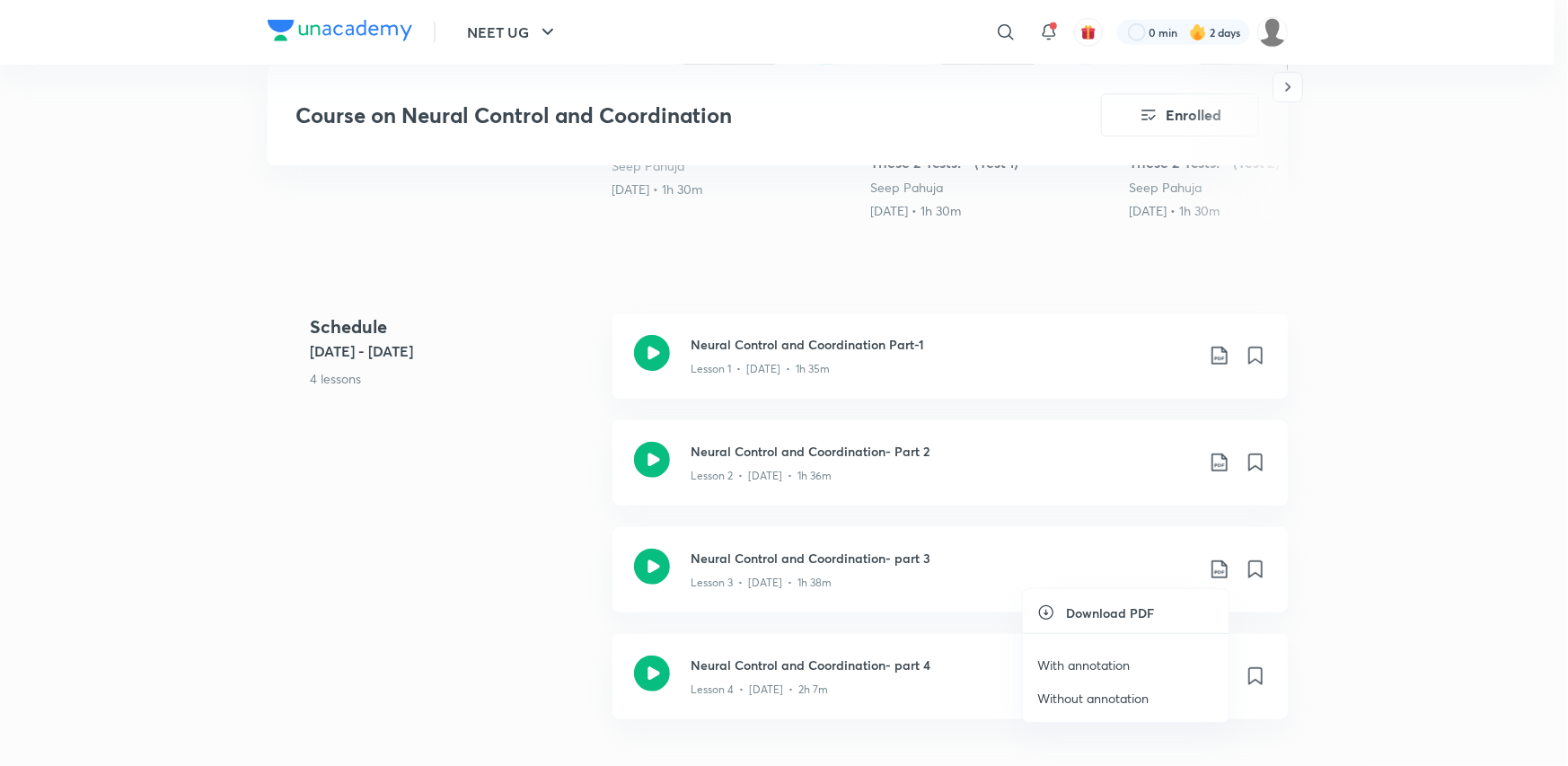
click at [1123, 656] on p "With annotation" at bounding box center [1083, 664] width 92 height 19
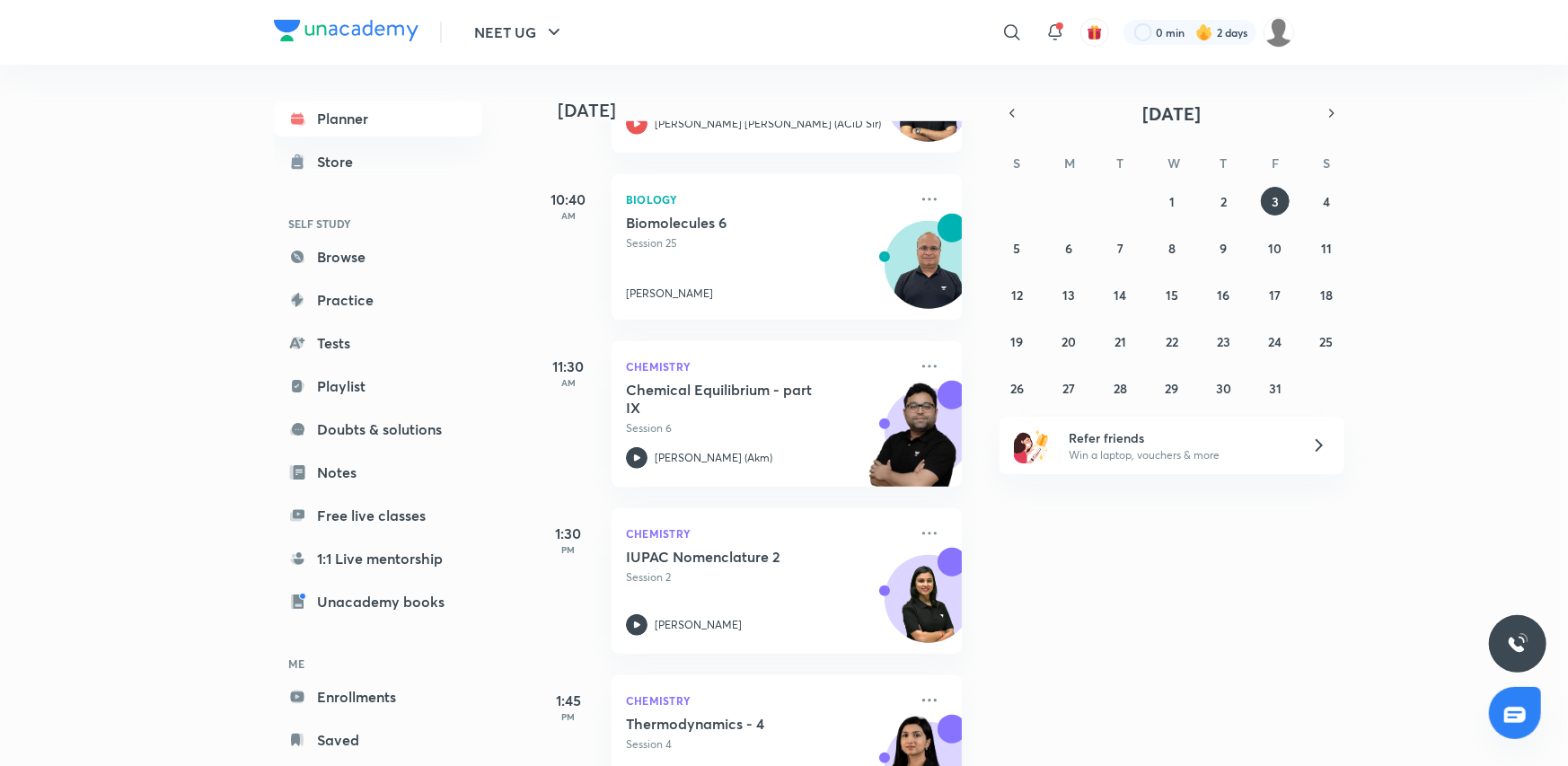
scroll to position [359, 0]
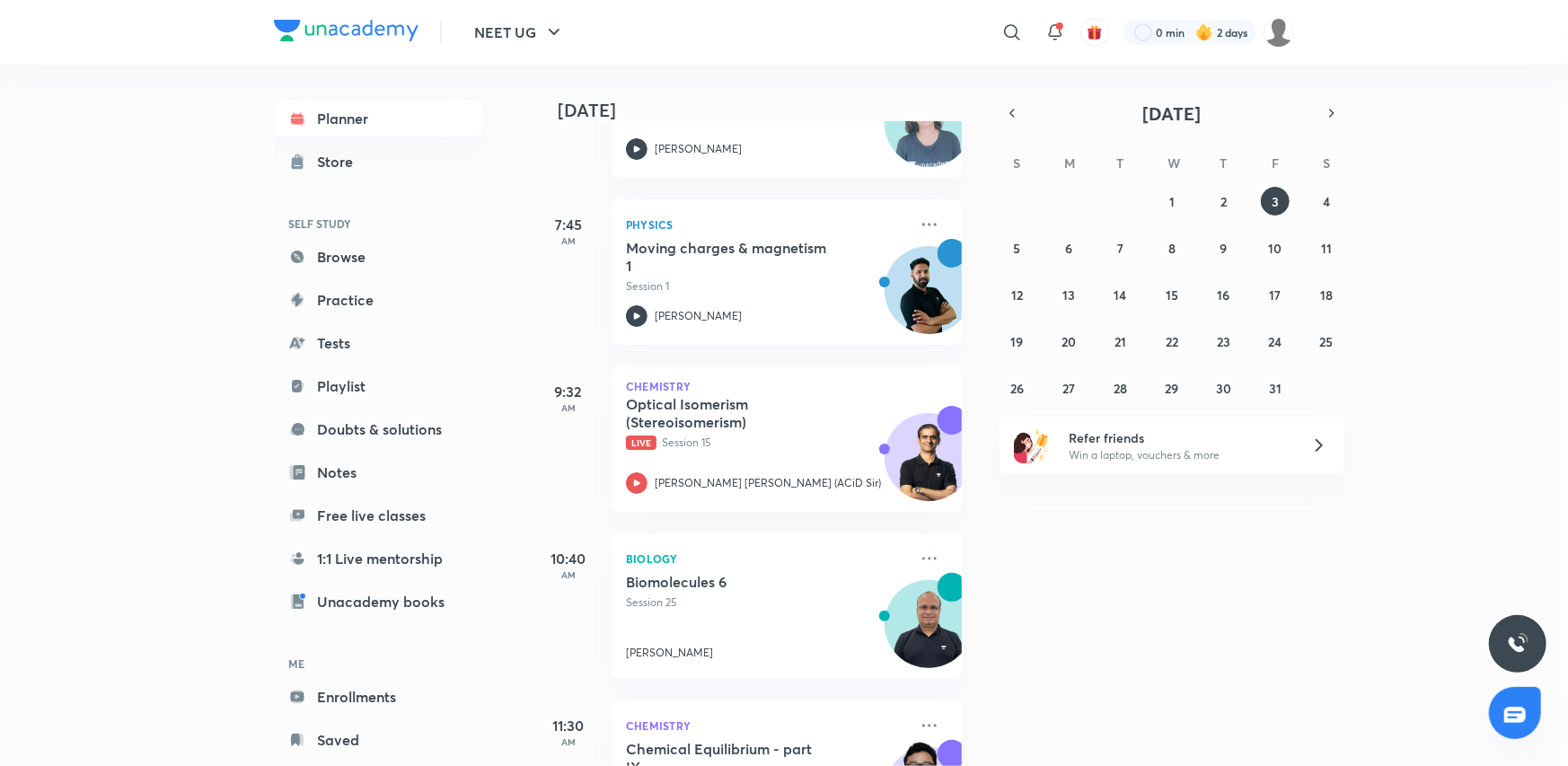
click at [988, 33] on div "​" at bounding box center [864, 33] width 330 height 43
click at [1018, 30] on icon at bounding box center [1012, 33] width 22 height 22
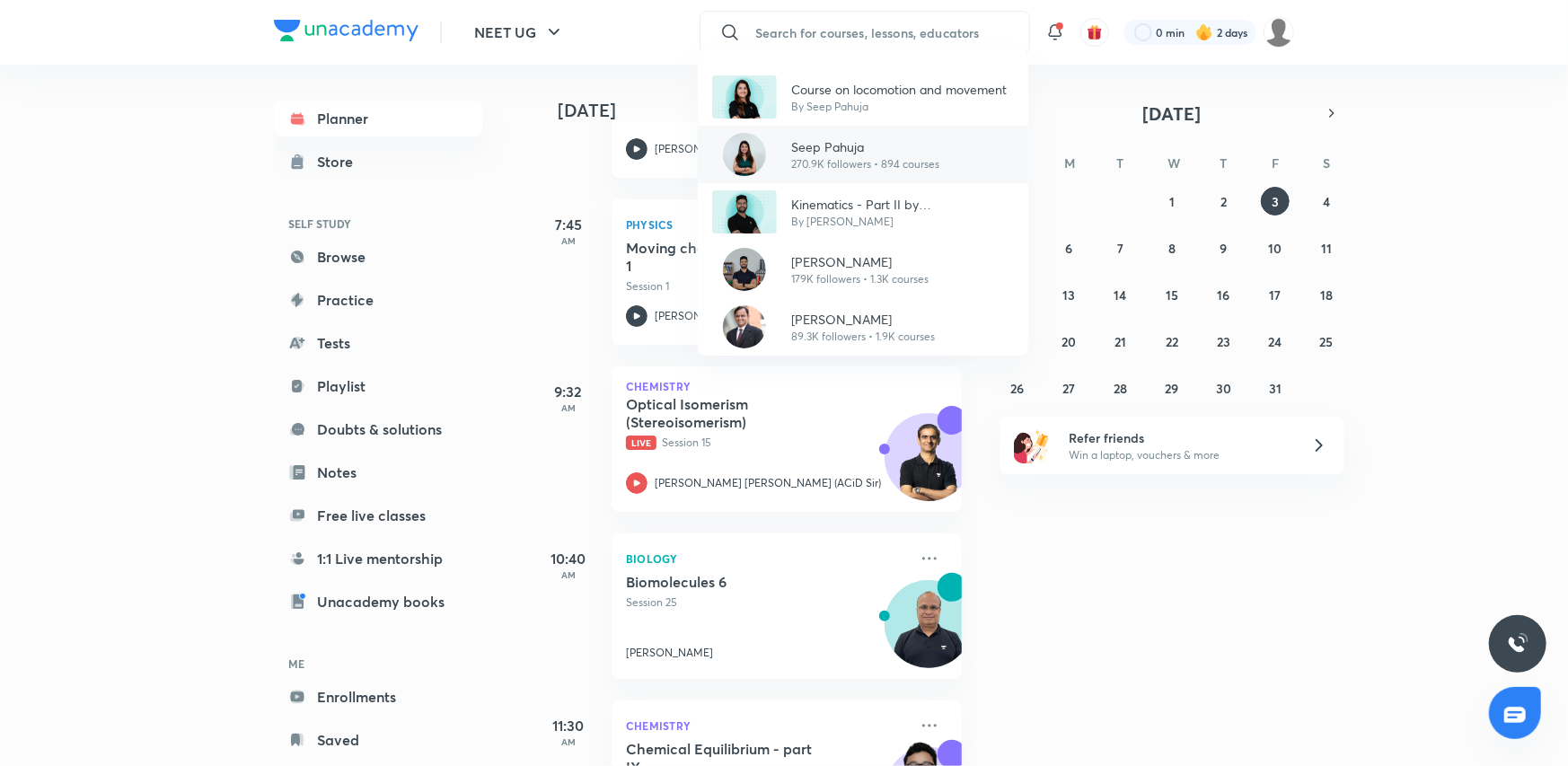
click at [815, 151] on p "Seep Pahuja" at bounding box center [865, 147] width 148 height 19
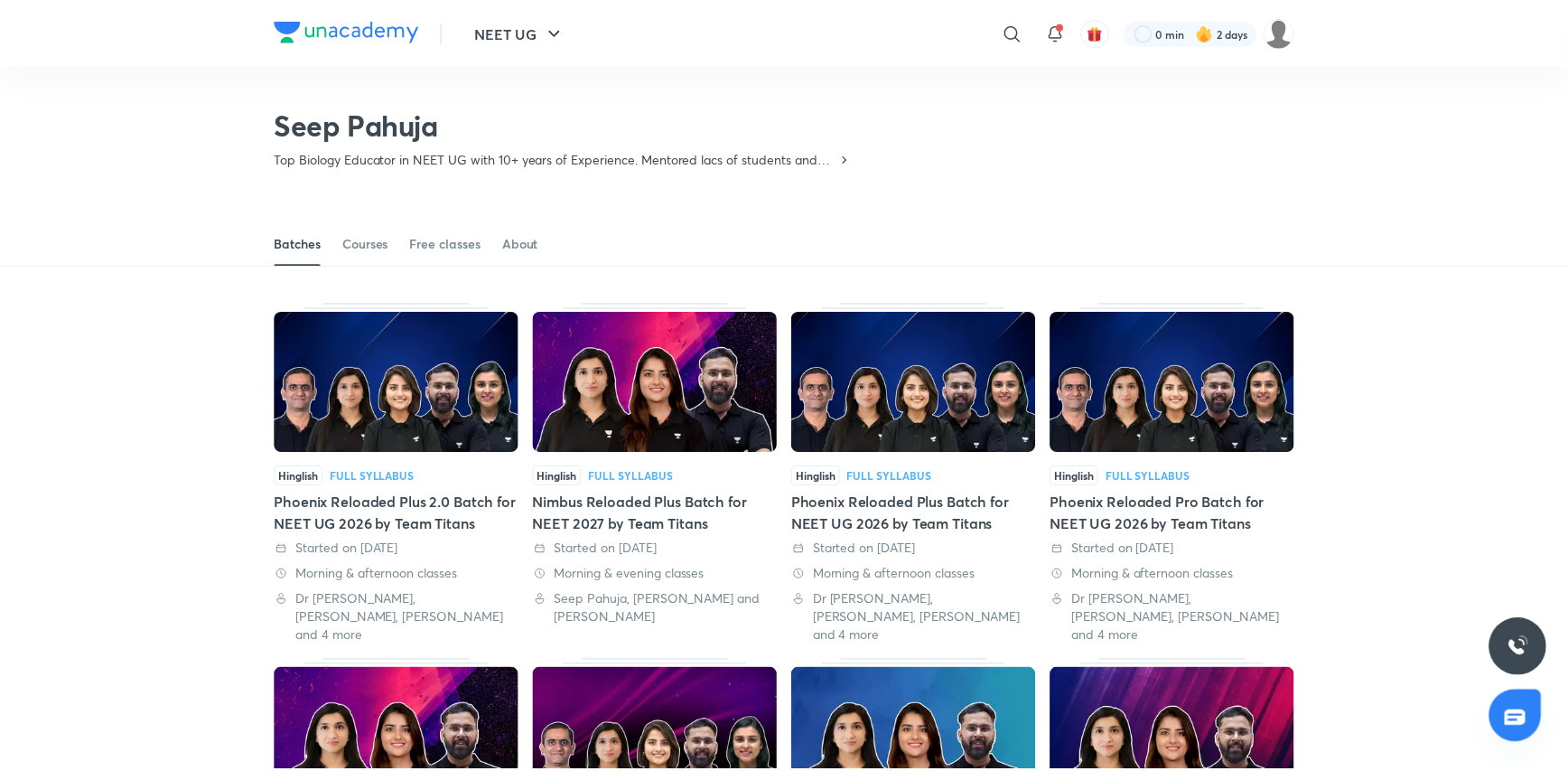
scroll to position [78, 0]
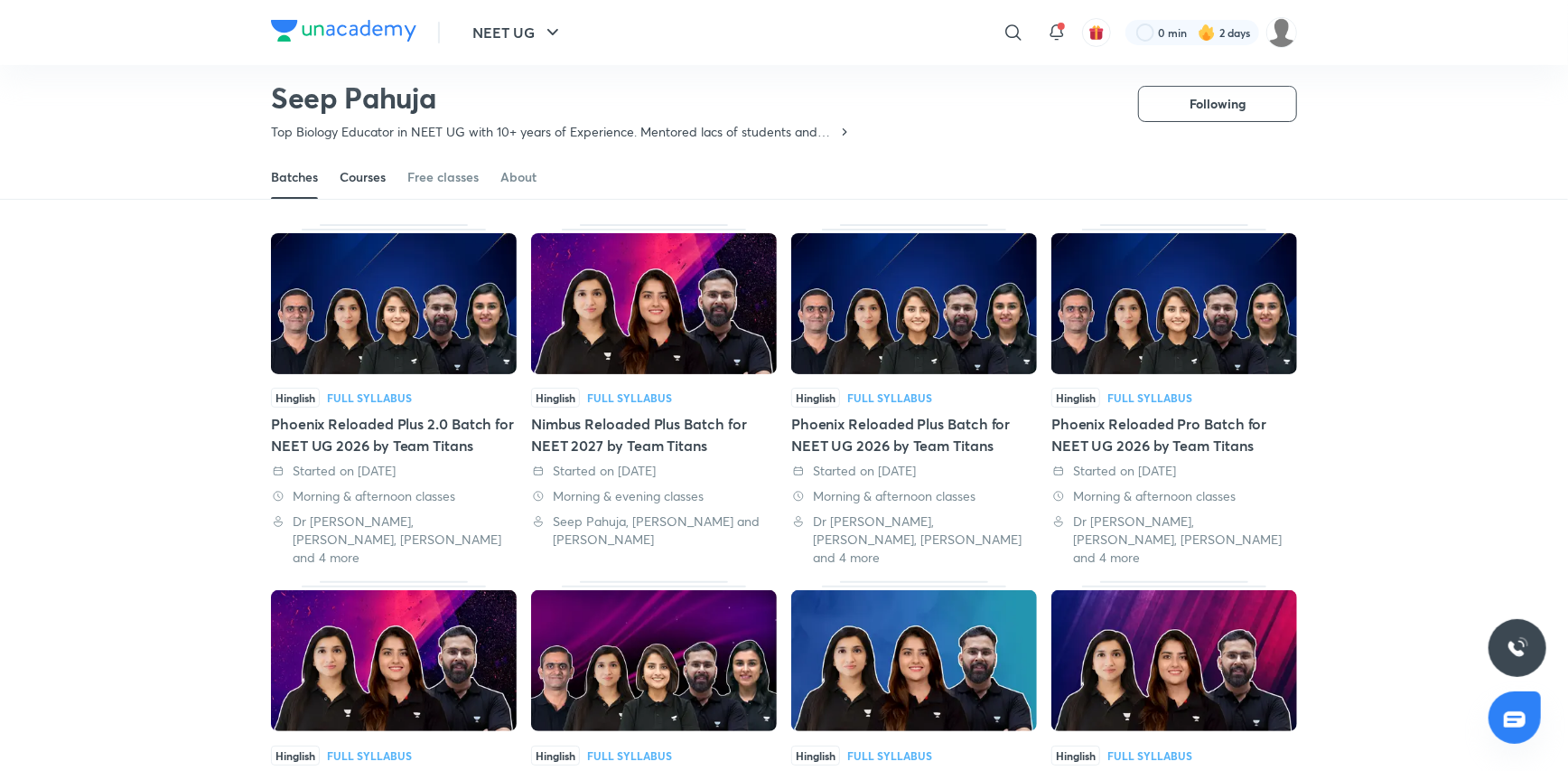
click at [355, 183] on div "Courses" at bounding box center [362, 178] width 46 height 18
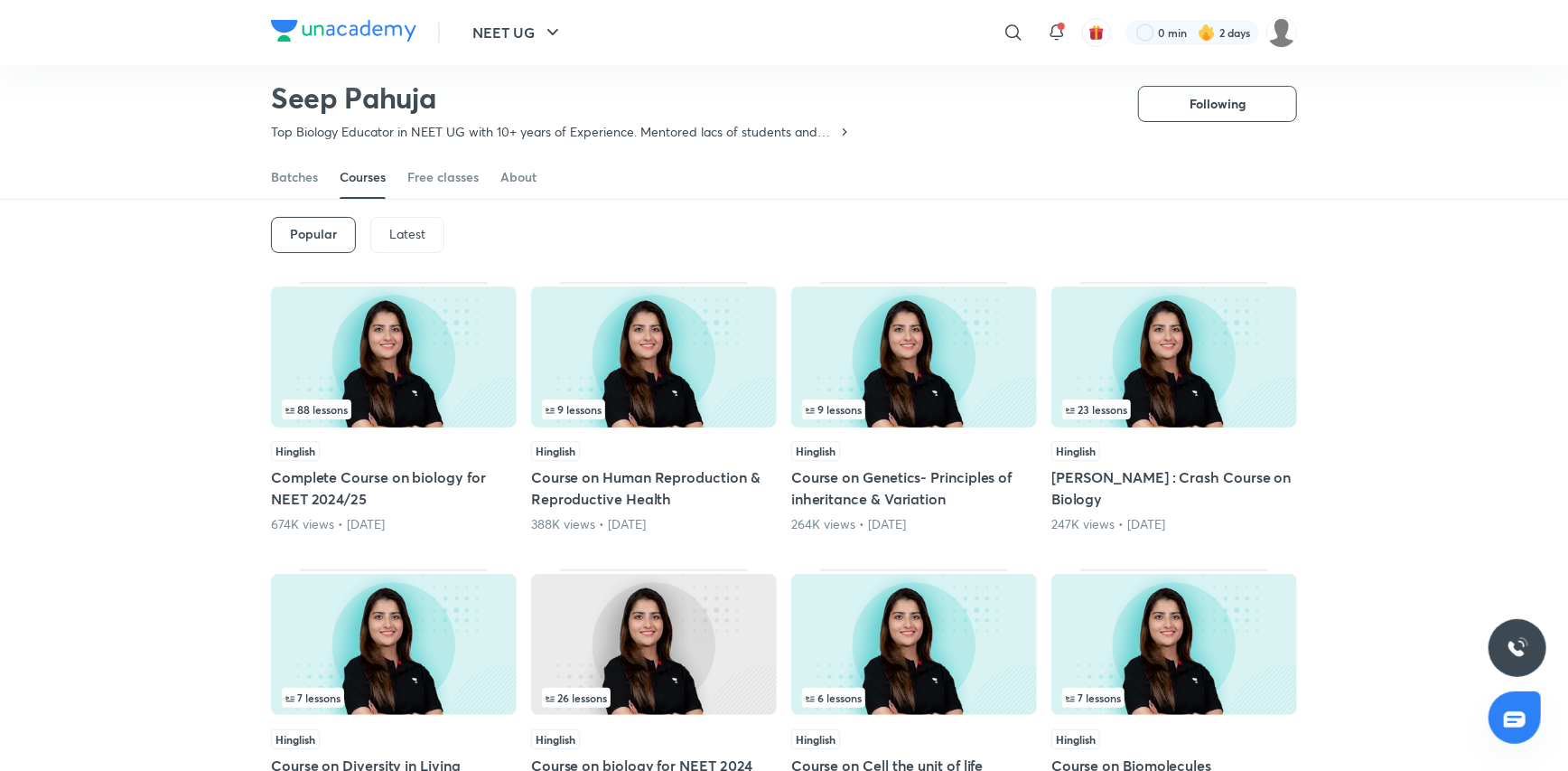
click at [428, 242] on div "Latest" at bounding box center [407, 235] width 74 height 36
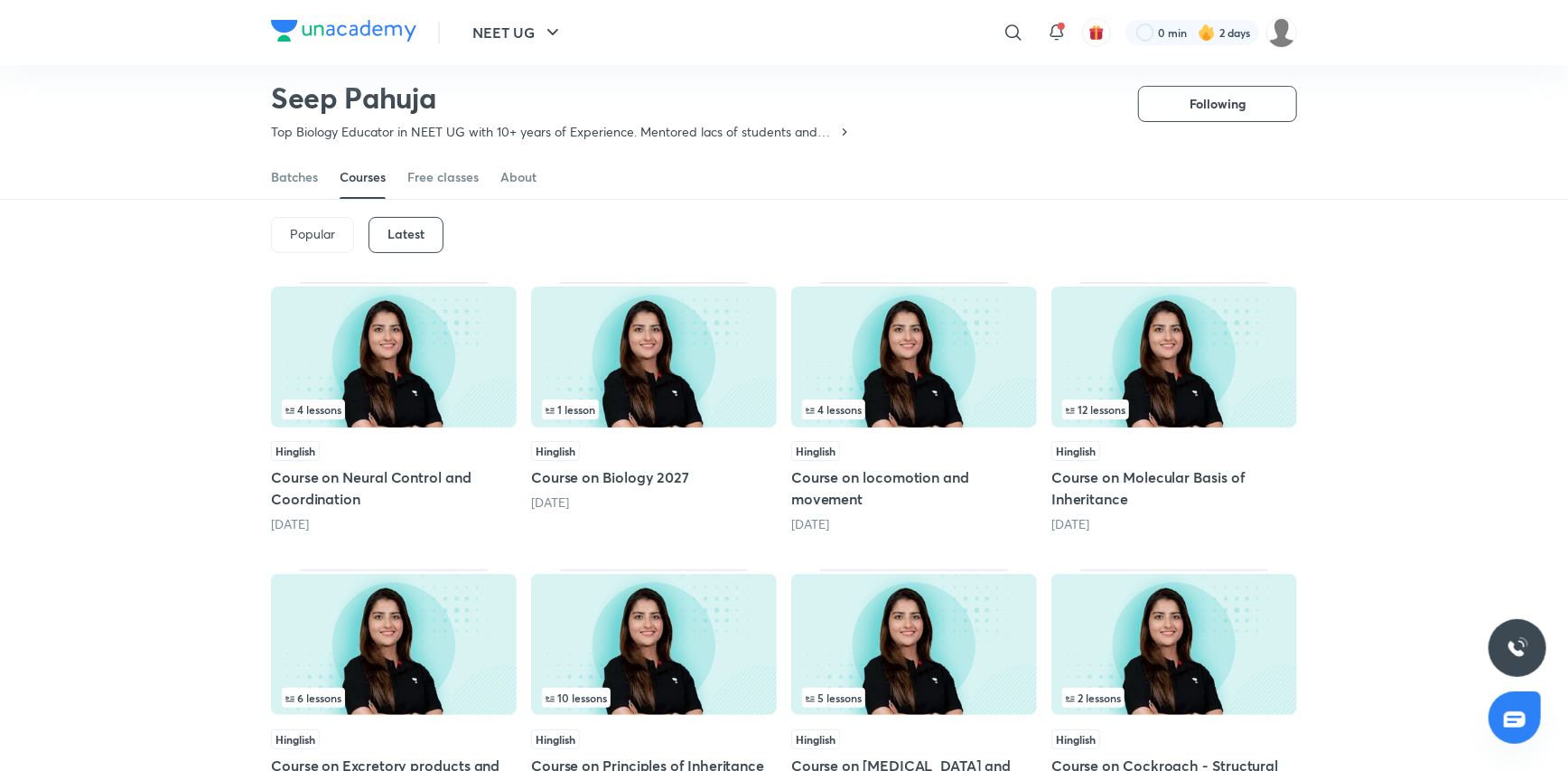
click at [934, 351] on img at bounding box center [914, 357] width 246 height 141
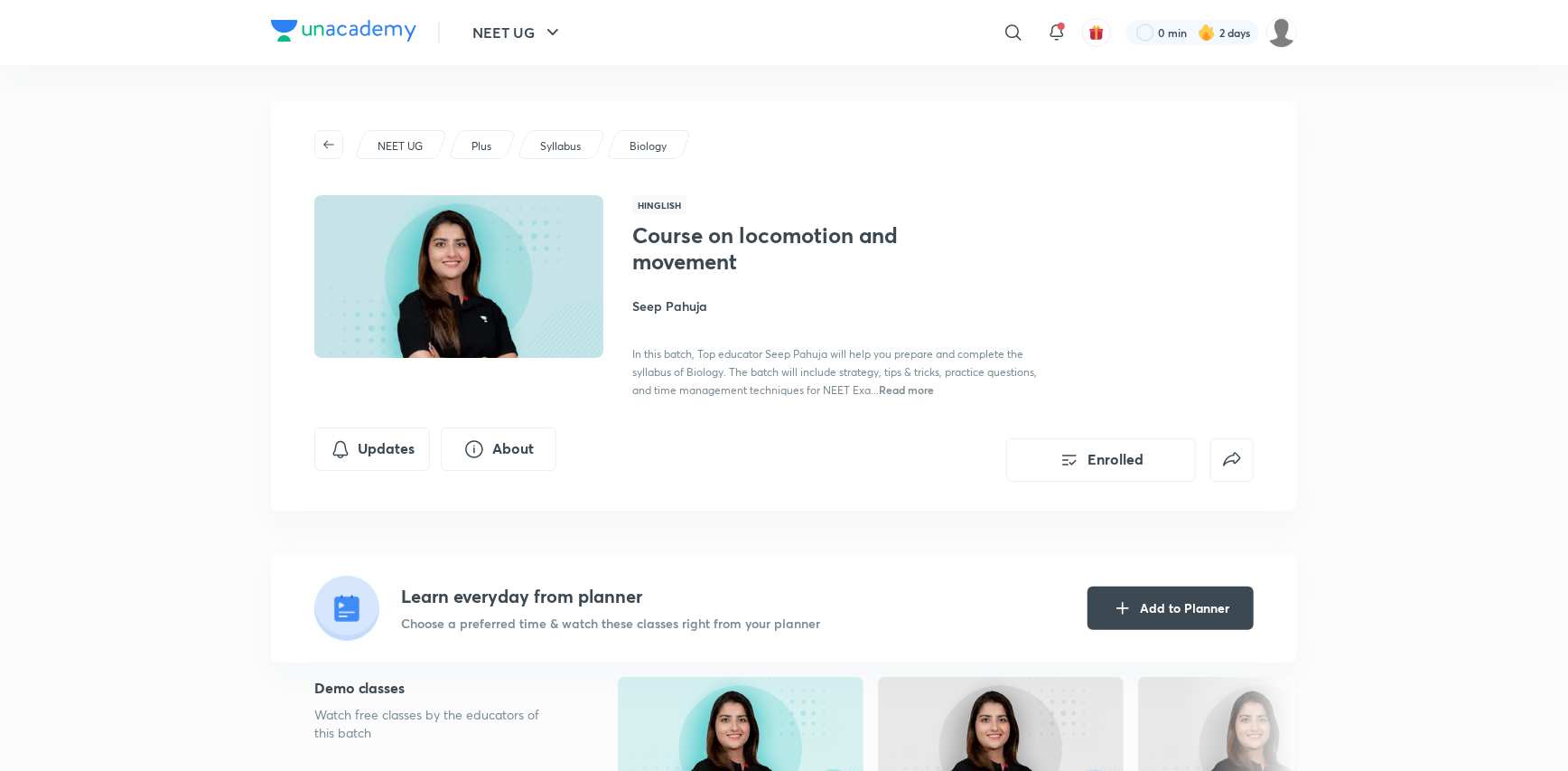
scroll to position [78, 0]
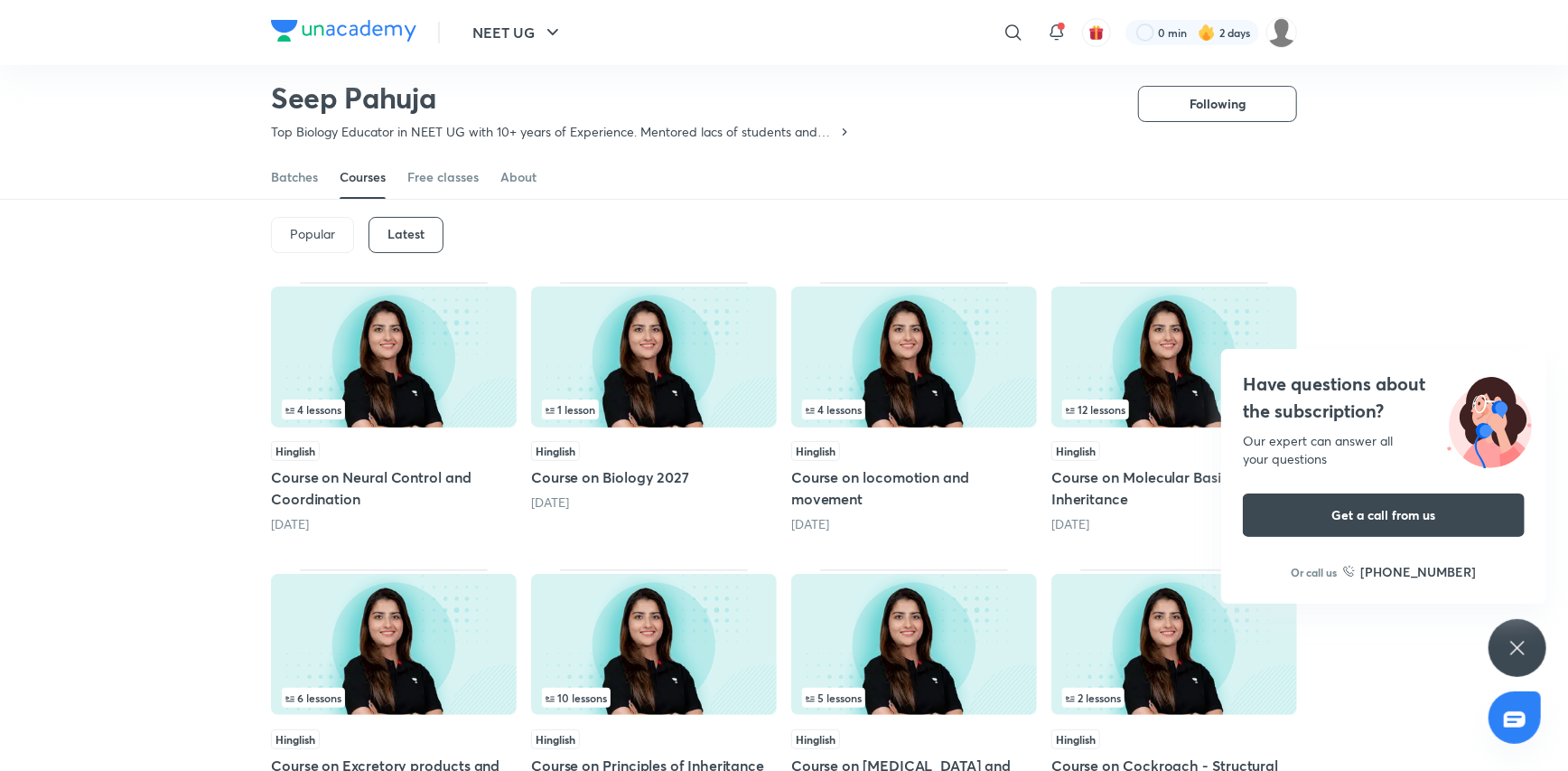
drag, startPoint x: 450, startPoint y: 390, endPoint x: 440, endPoint y: 410, distance: 22.4
click at [446, 410] on div "4 lessons" at bounding box center [394, 359] width 246 height 144
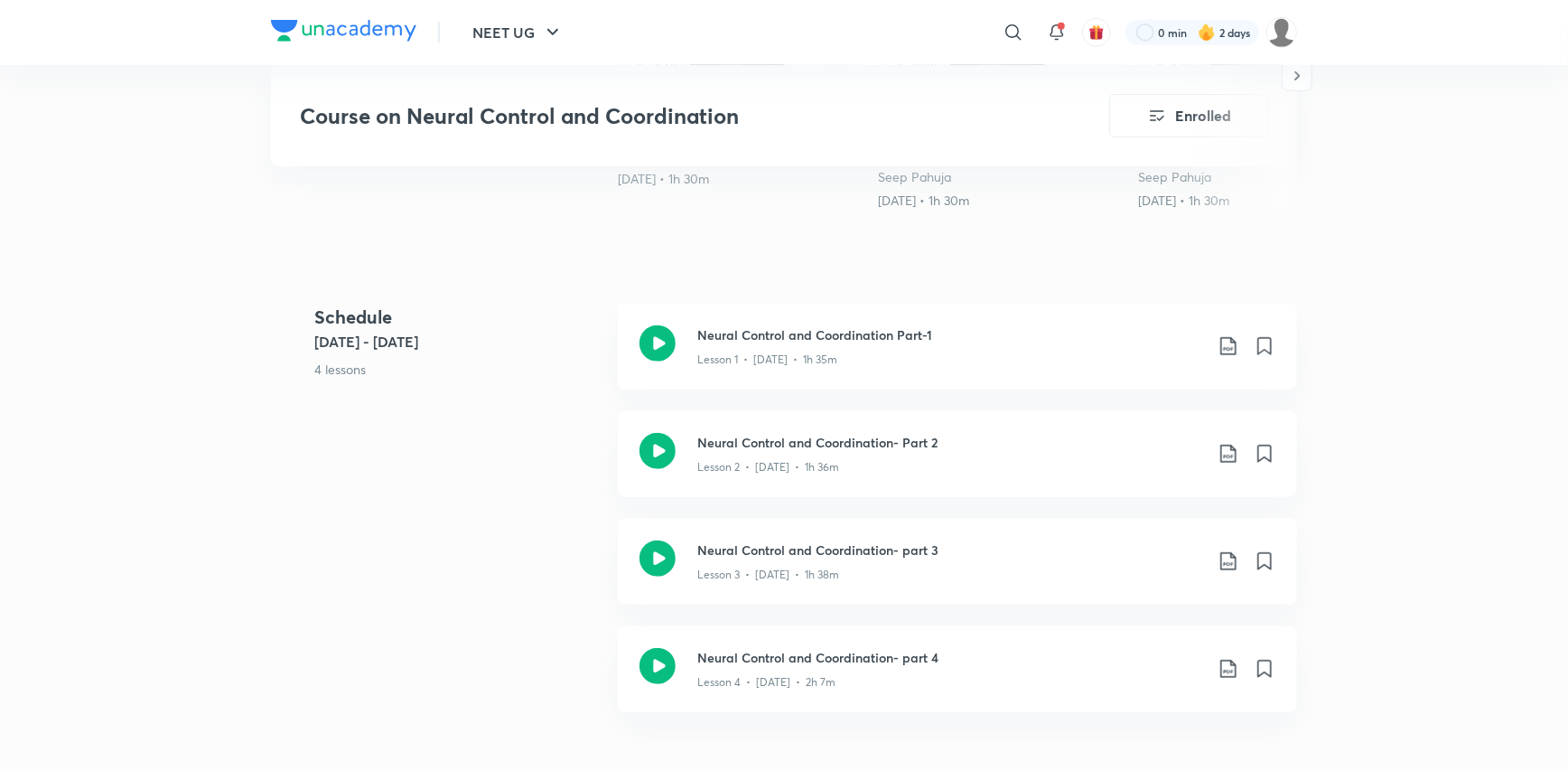
scroll to position [633, 0]
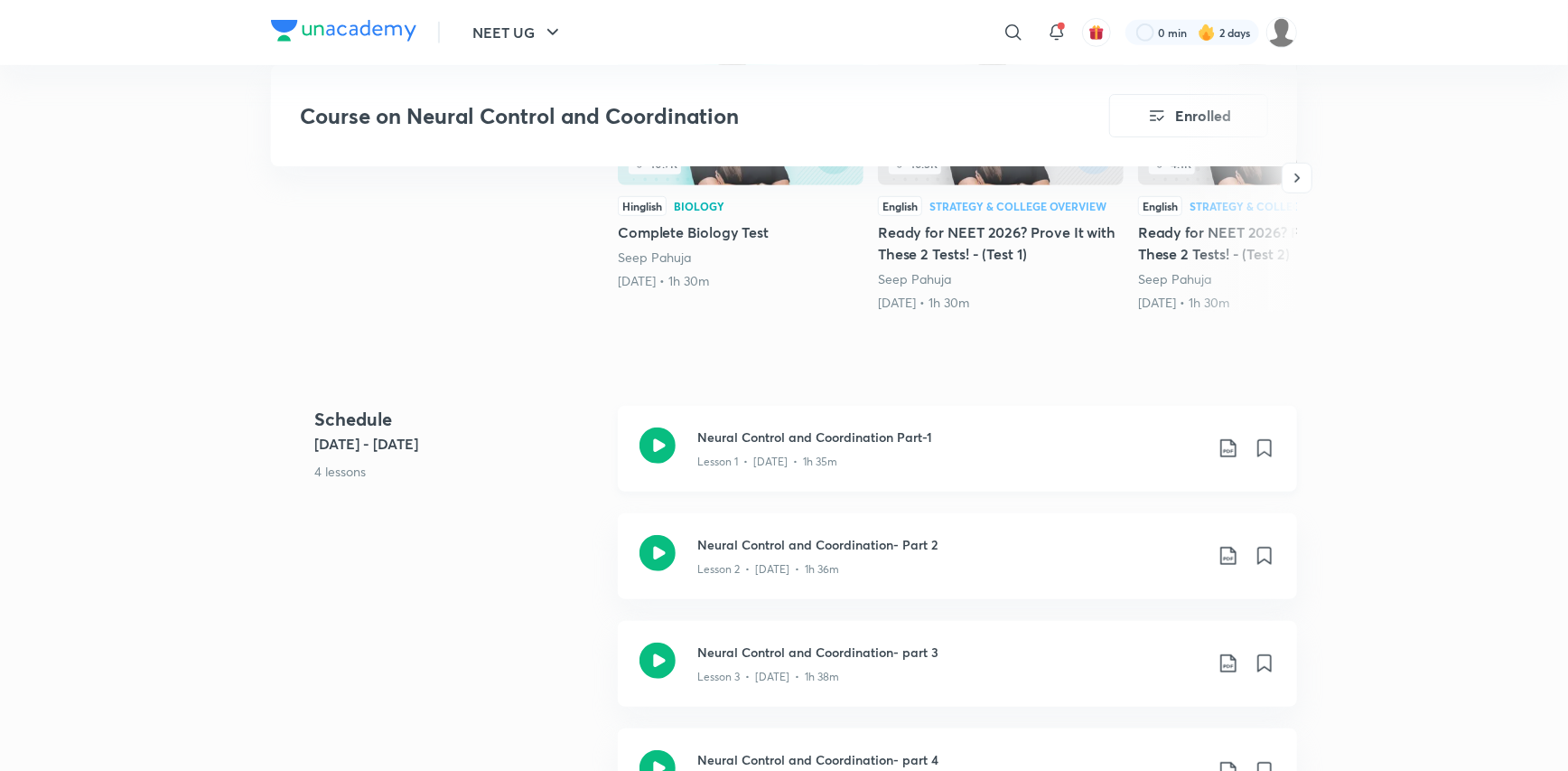
click at [668, 444] on icon at bounding box center [658, 445] width 36 height 36
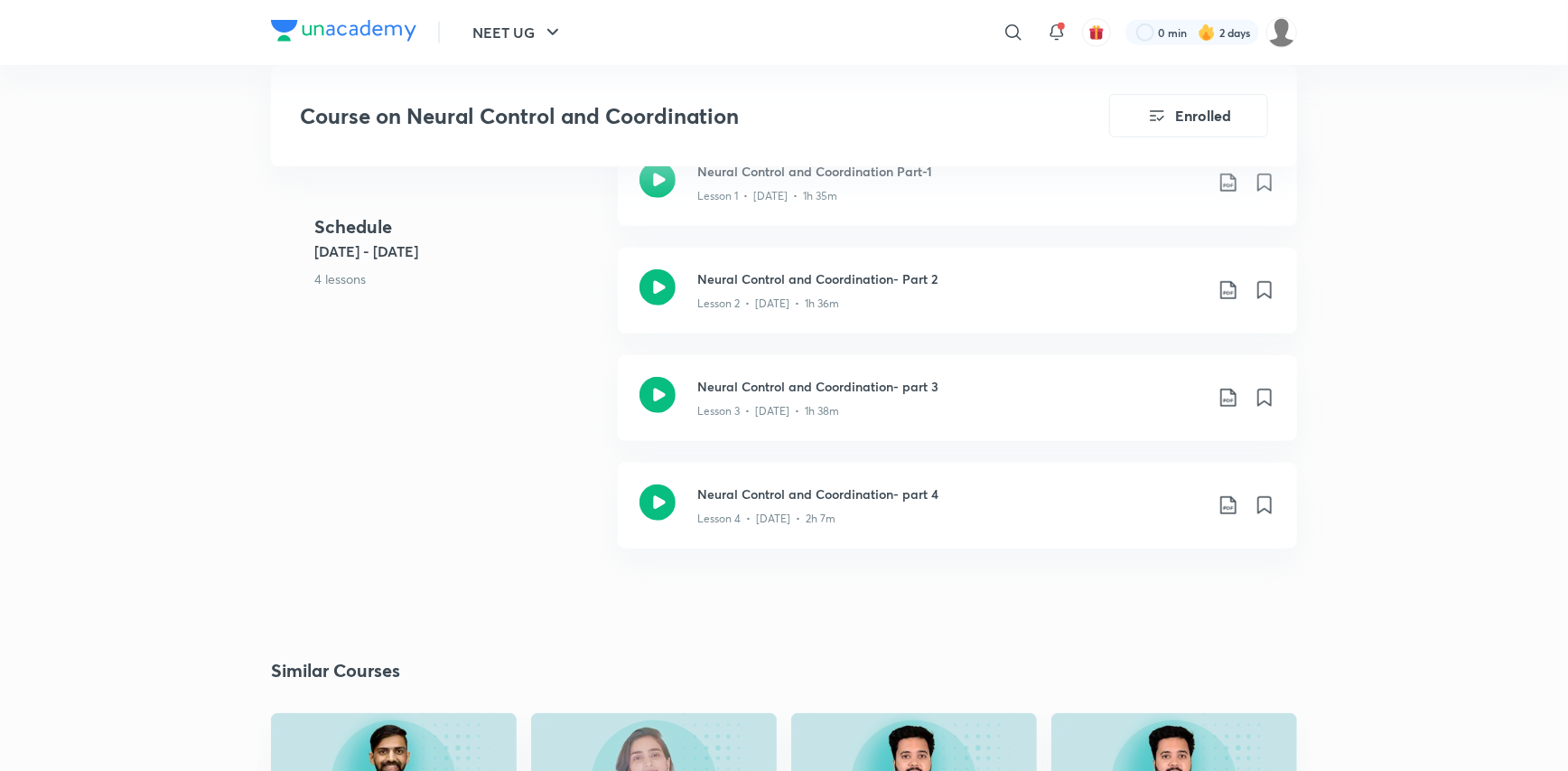
scroll to position [903, 0]
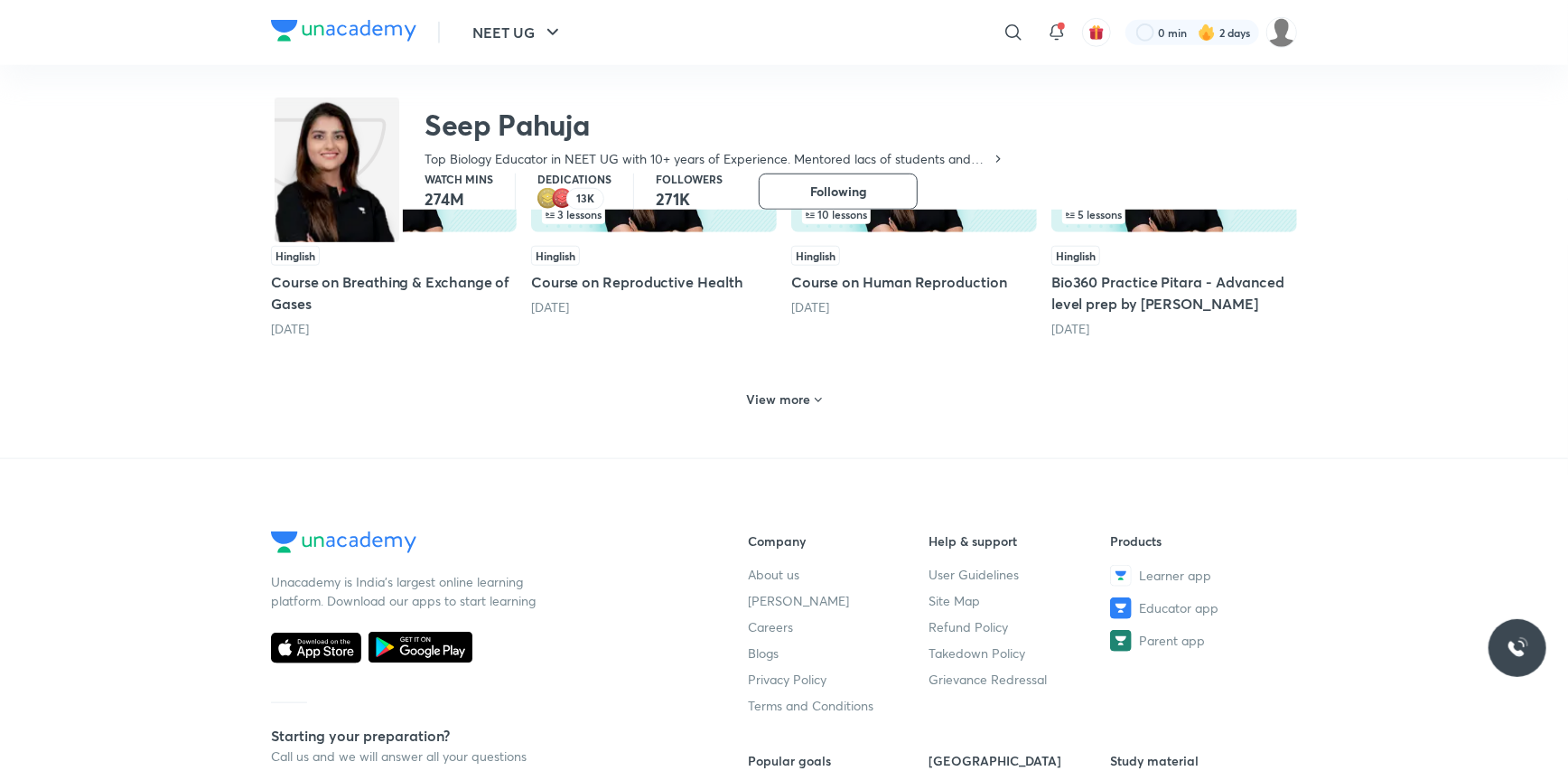
scroll to position [78, 0]
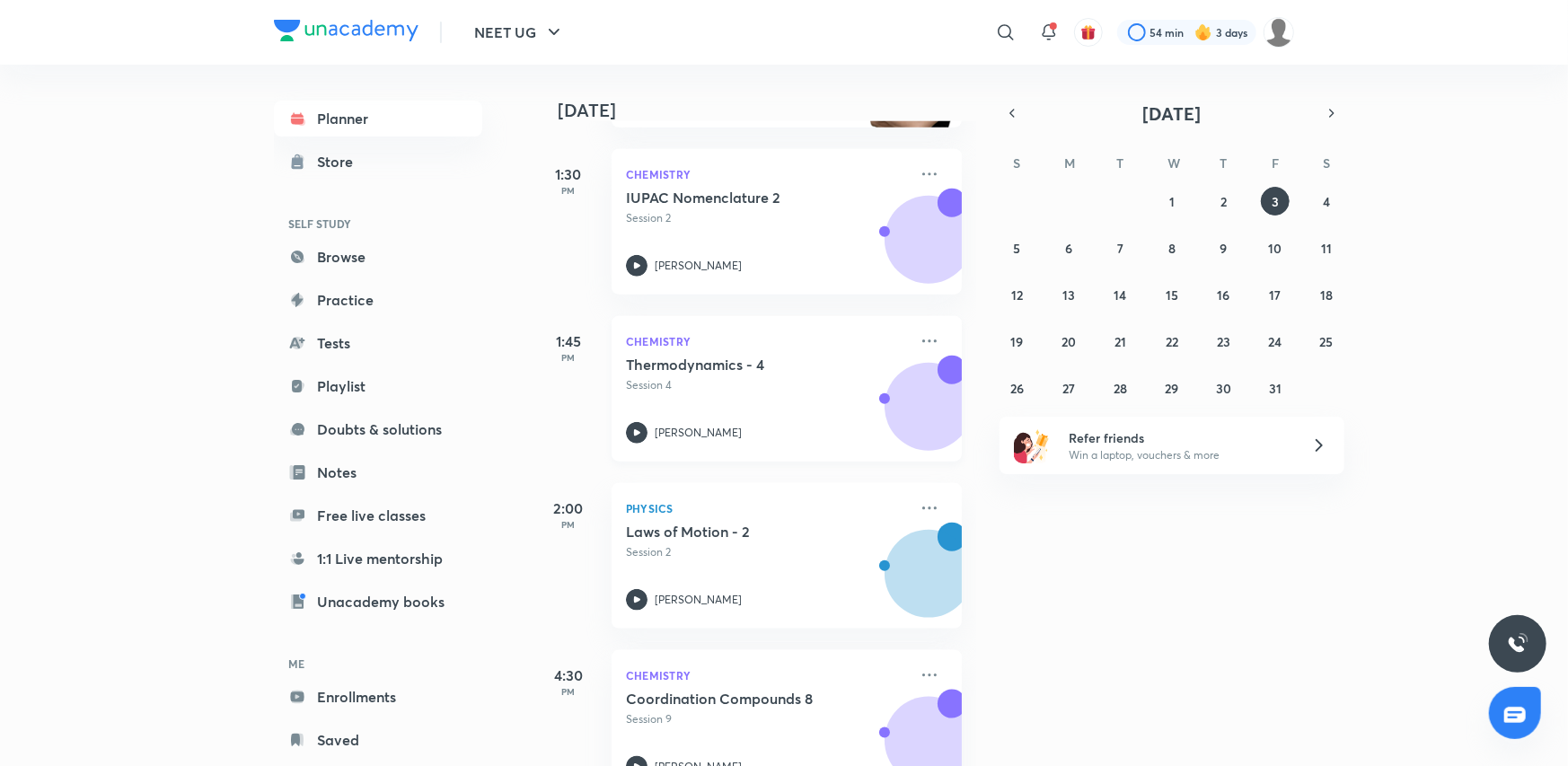
scroll to position [988, 0]
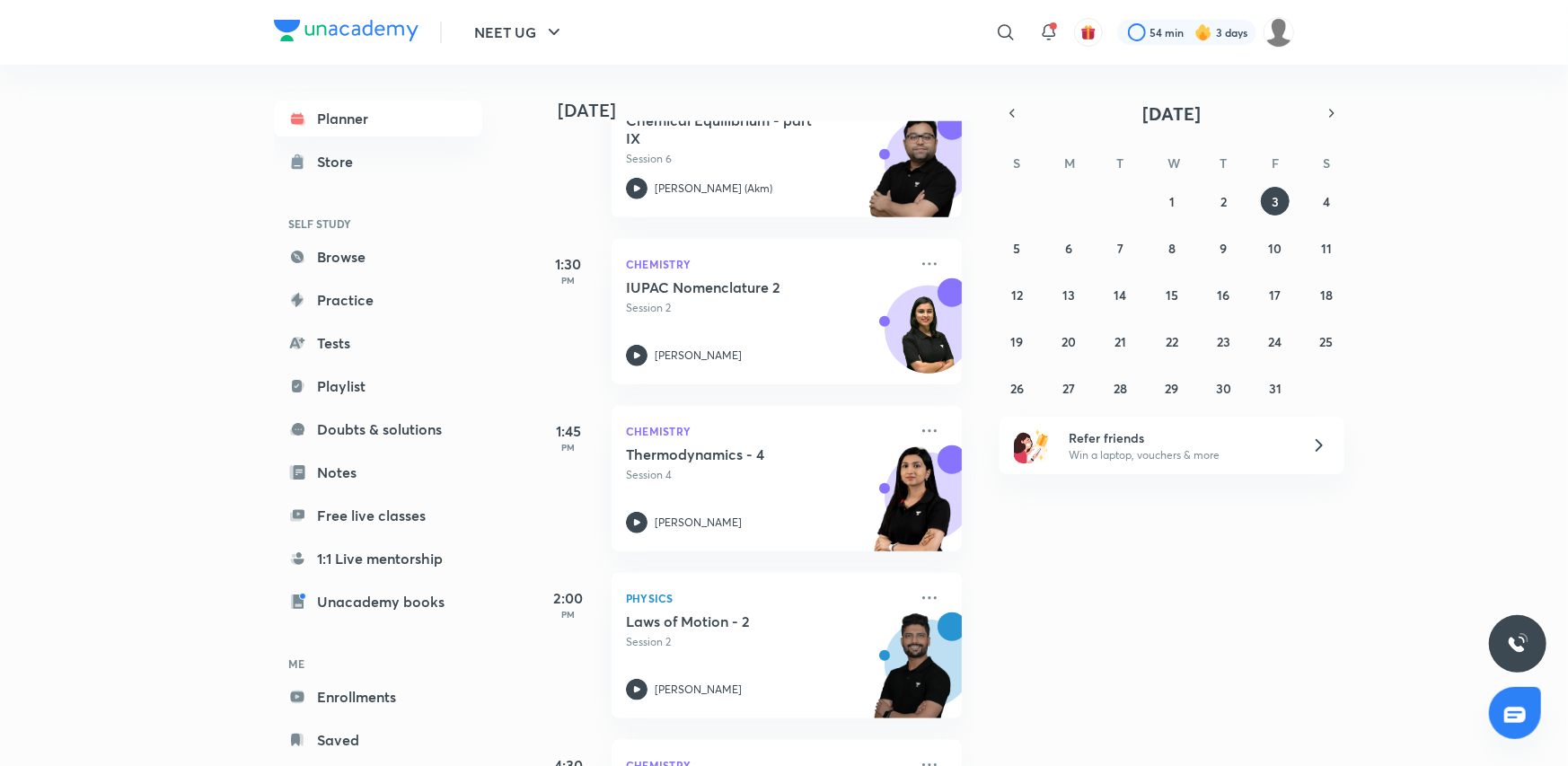
click at [1012, 23] on icon at bounding box center [1006, 33] width 22 height 22
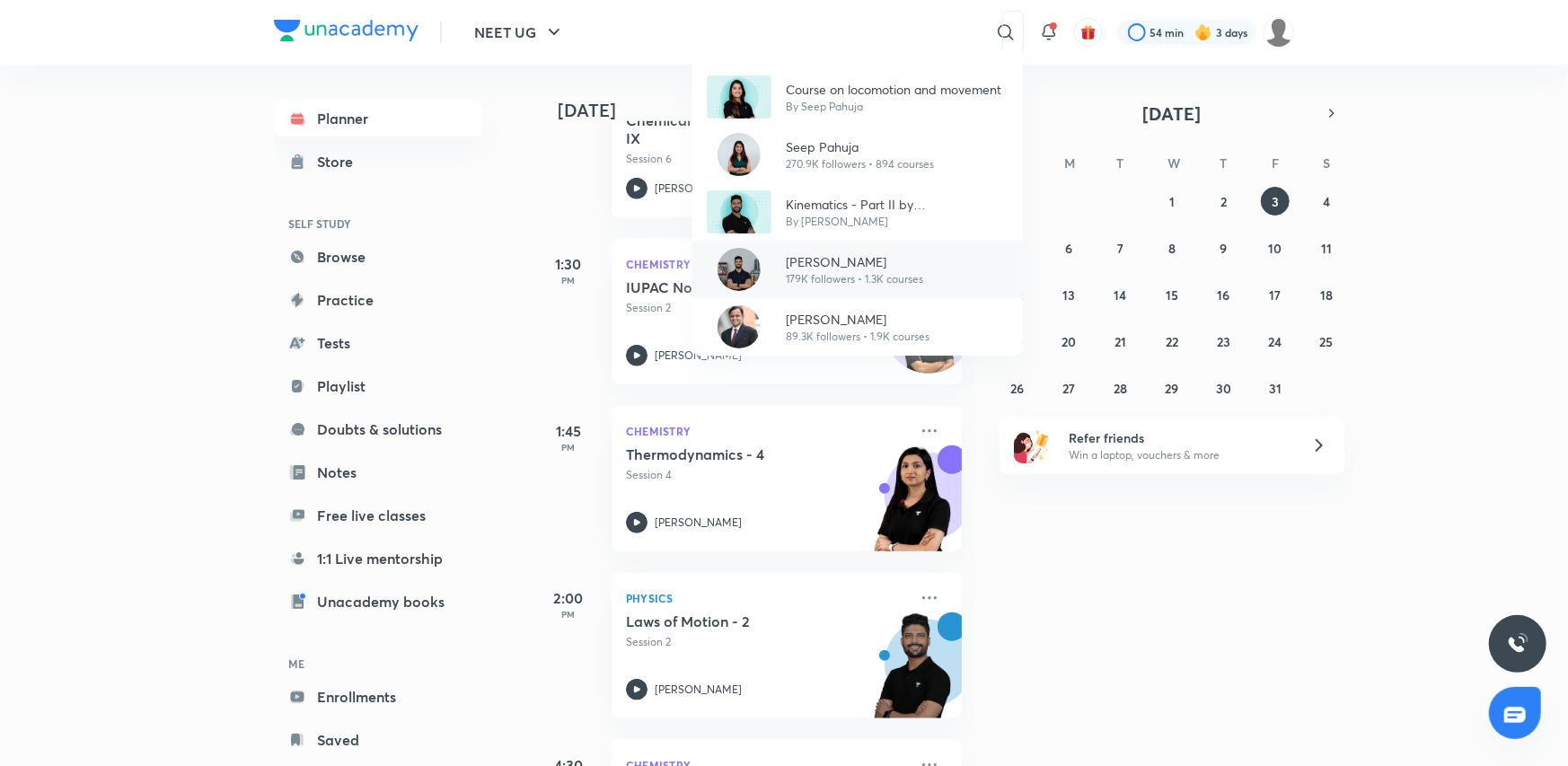
click at [940, 256] on div "Prateek Jain 179K followers • 1.3K courses" at bounding box center [857, 270] width 330 height 58
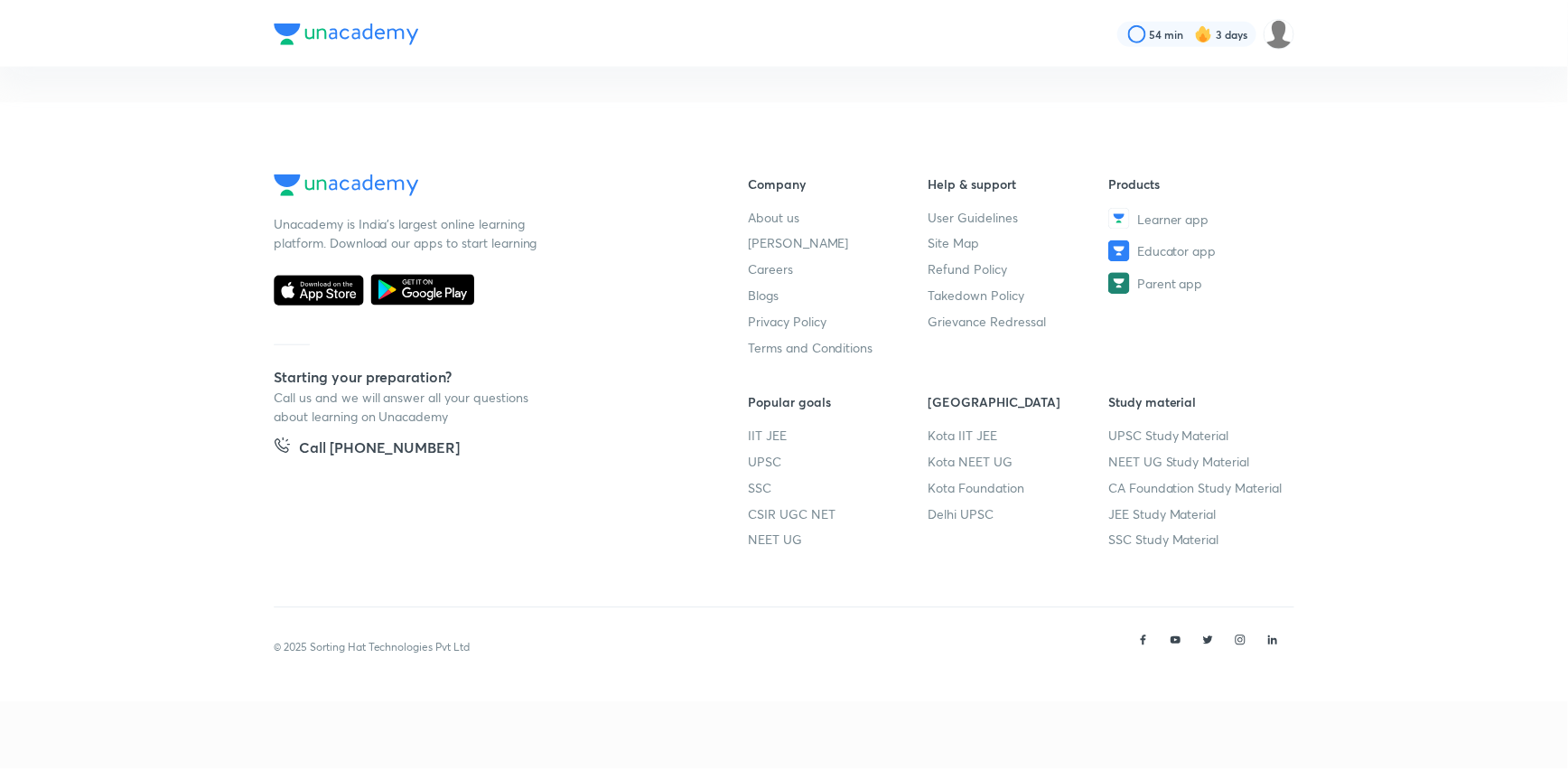
scroll to position [78, 0]
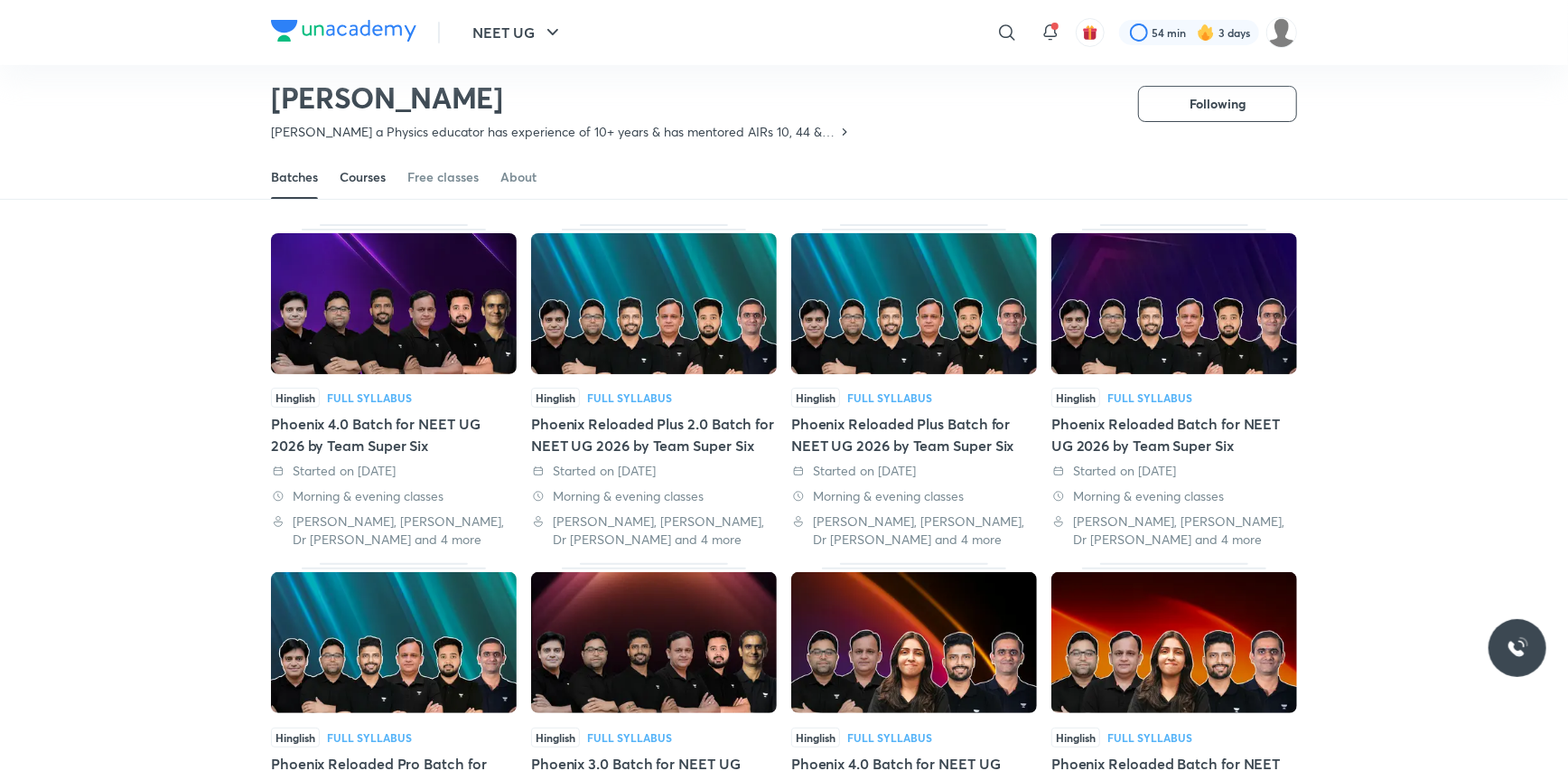
click at [365, 187] on link "Courses" at bounding box center [362, 178] width 46 height 44
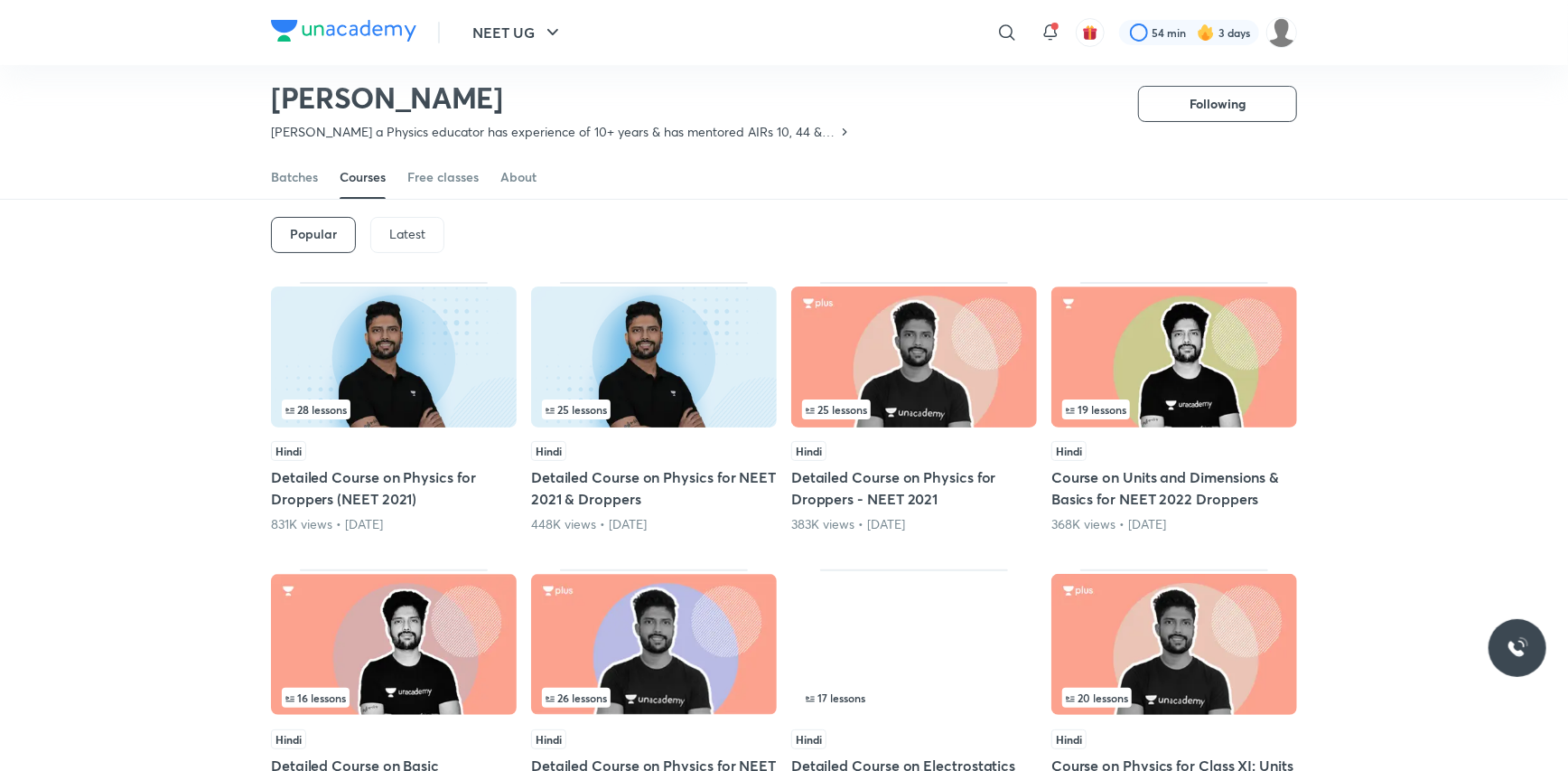
click at [392, 228] on p "Latest" at bounding box center [408, 234] width 36 height 15
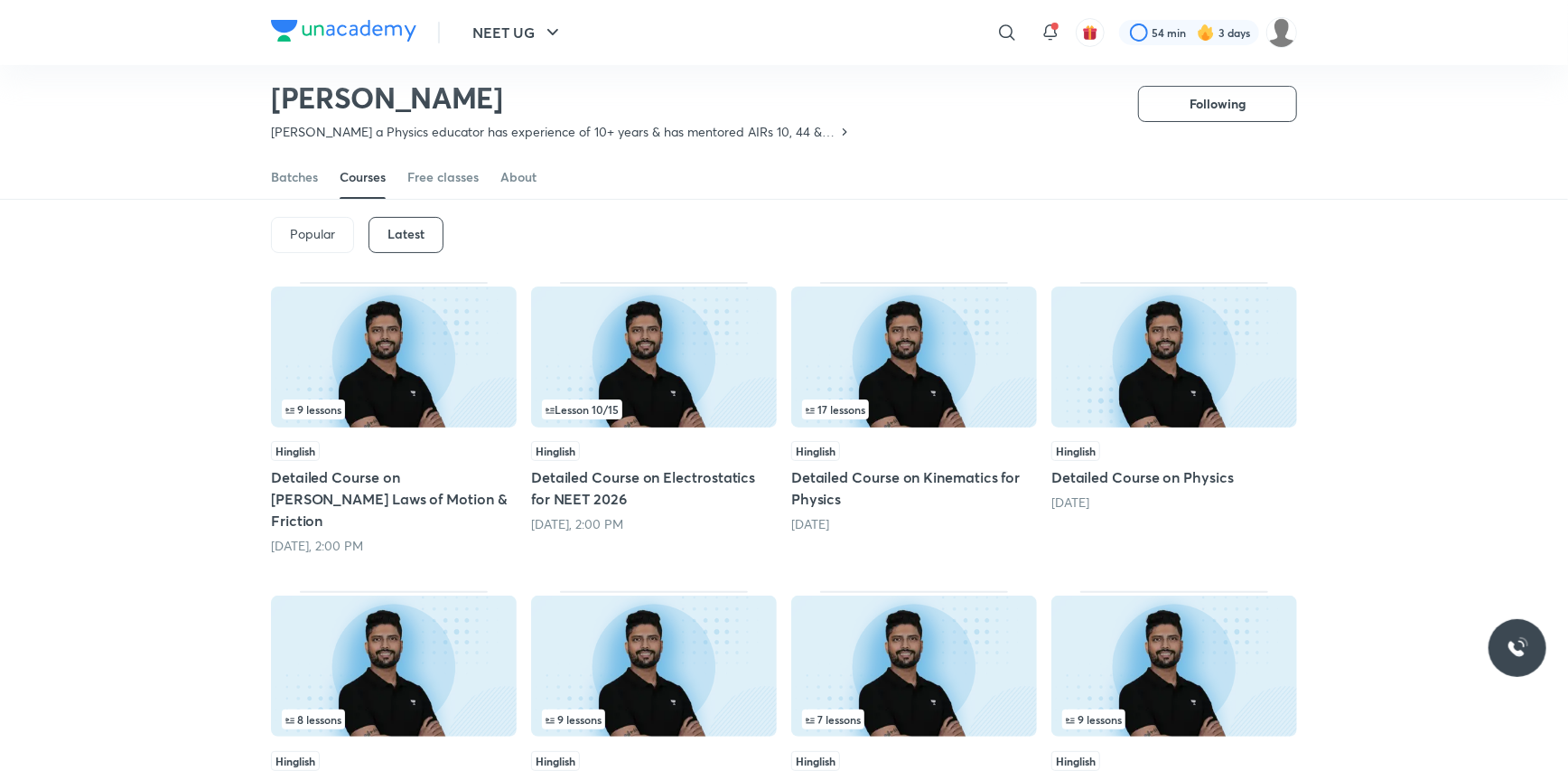
click at [465, 381] on img at bounding box center [394, 357] width 246 height 141
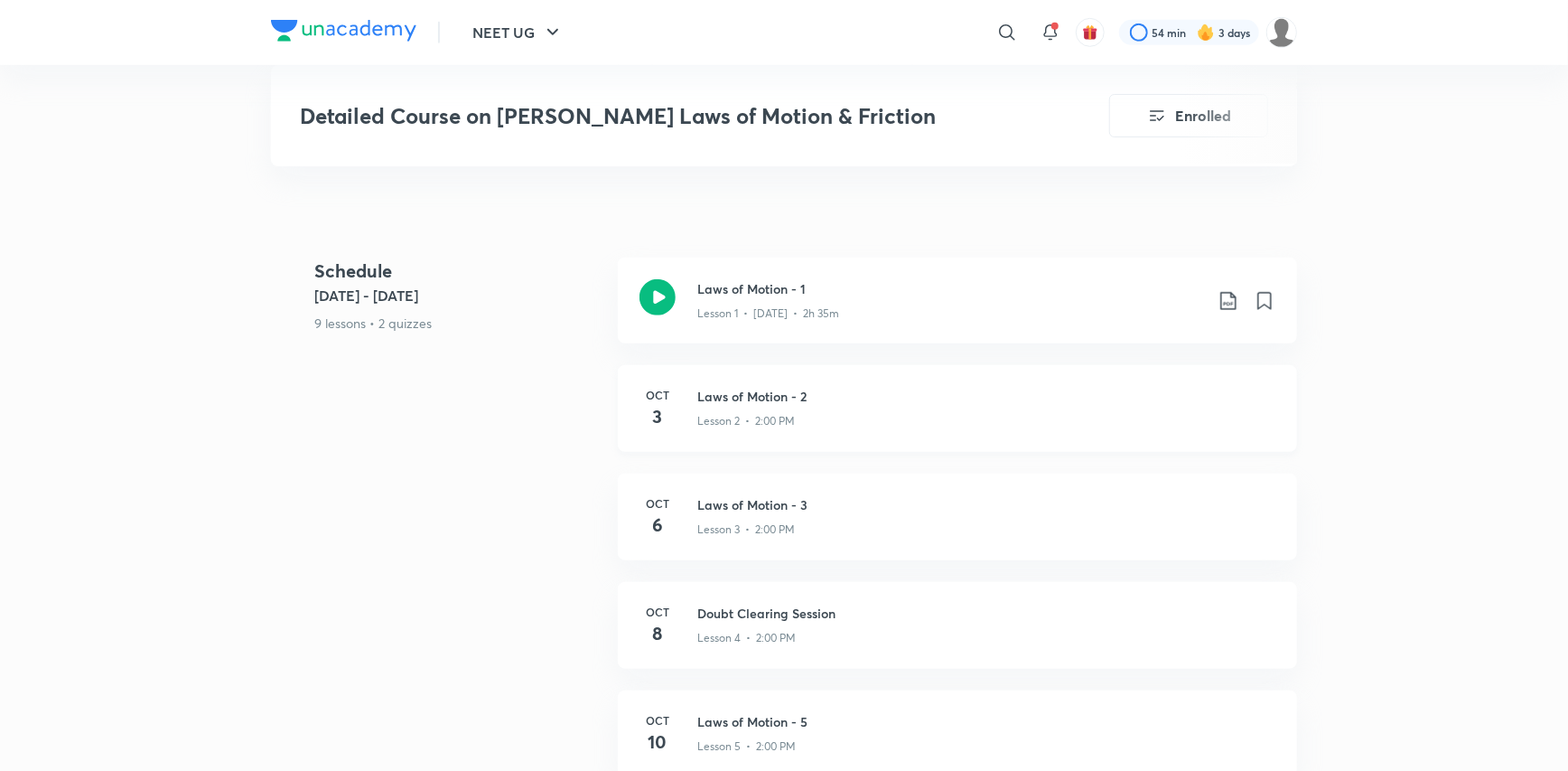
scroll to position [723, 0]
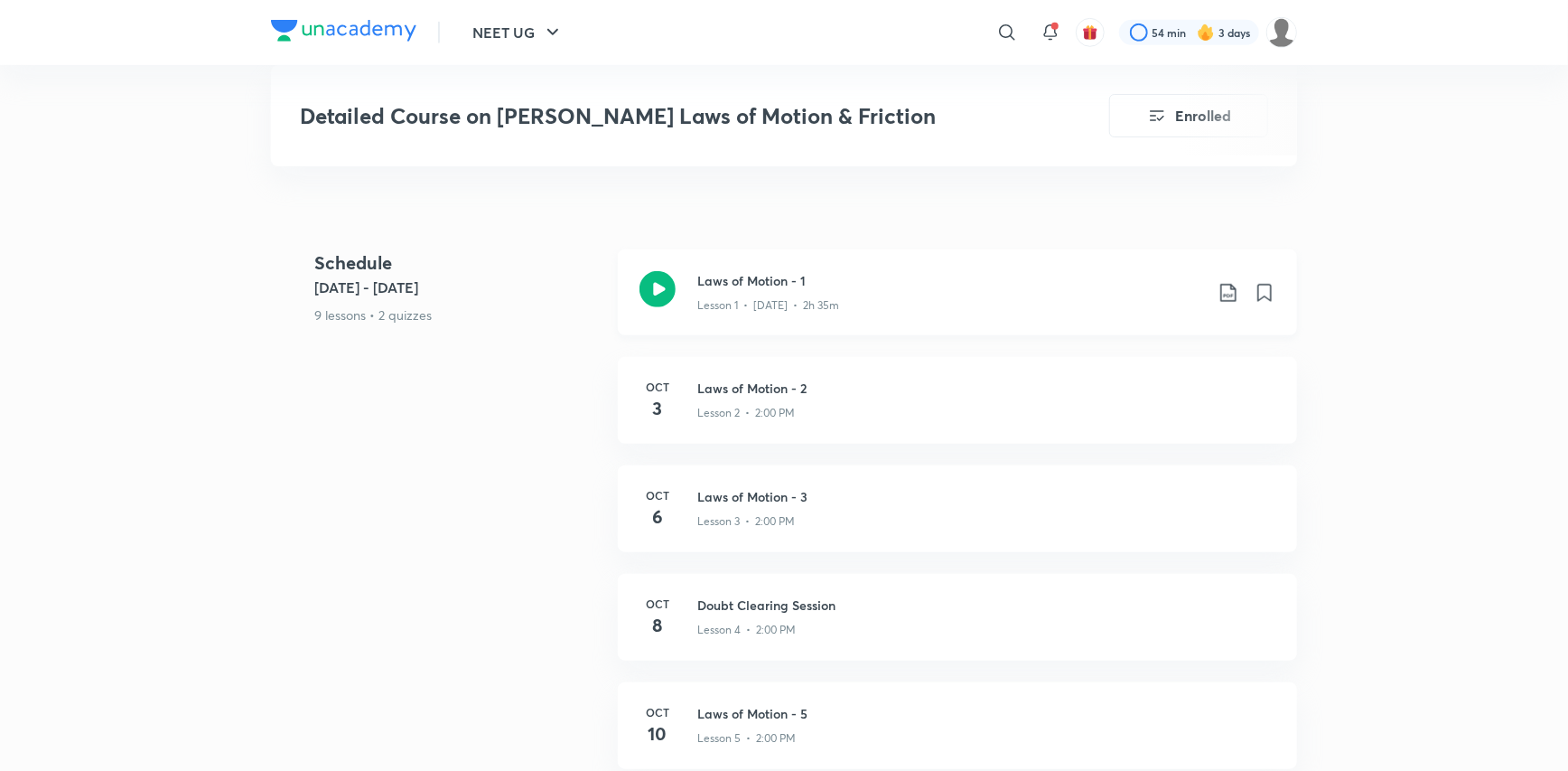
click at [664, 271] on icon at bounding box center [658, 289] width 36 height 36
